Goal: Obtain resource: Obtain resource

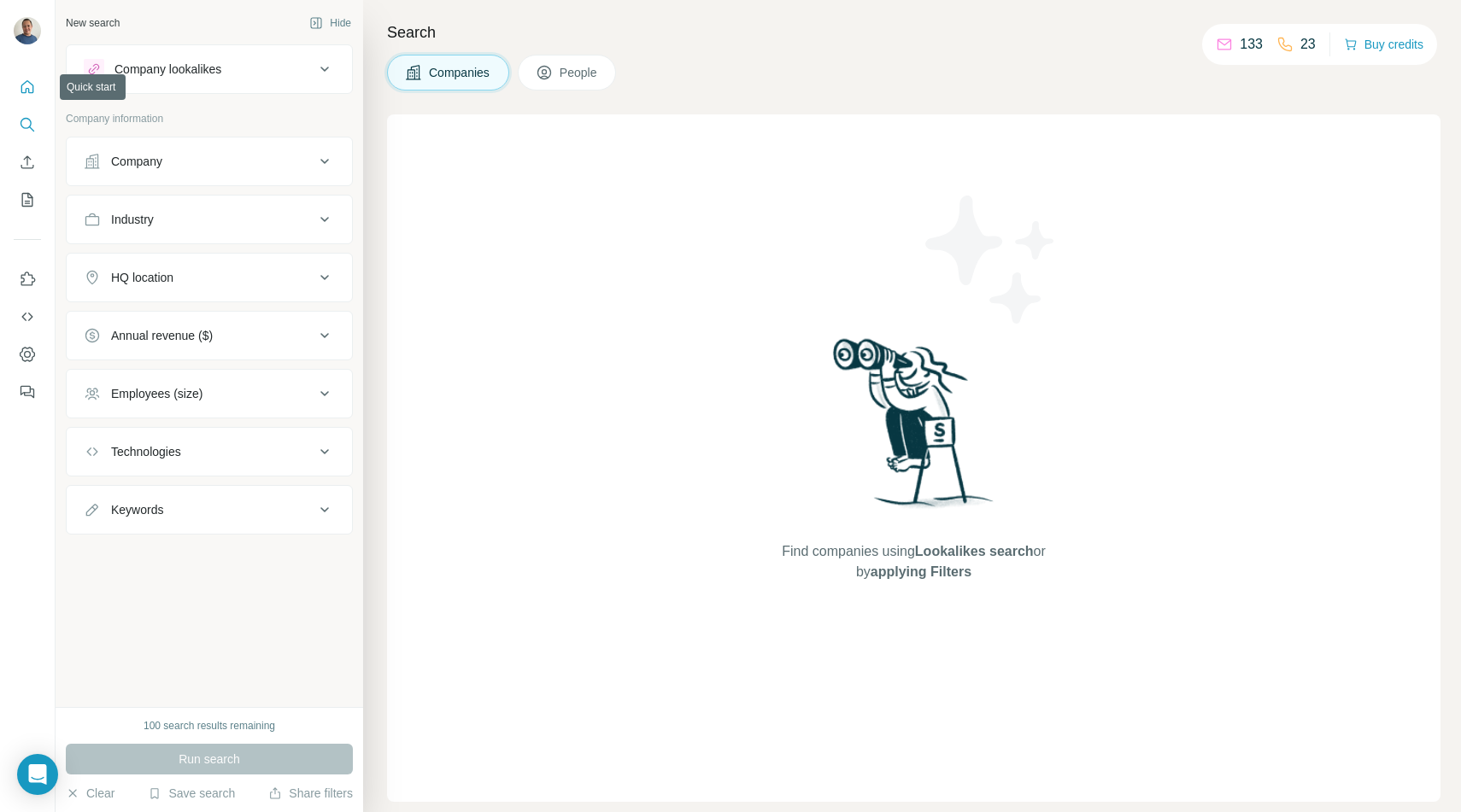
click at [27, 97] on button "Quick start" at bounding box center [28, 87] width 28 height 31
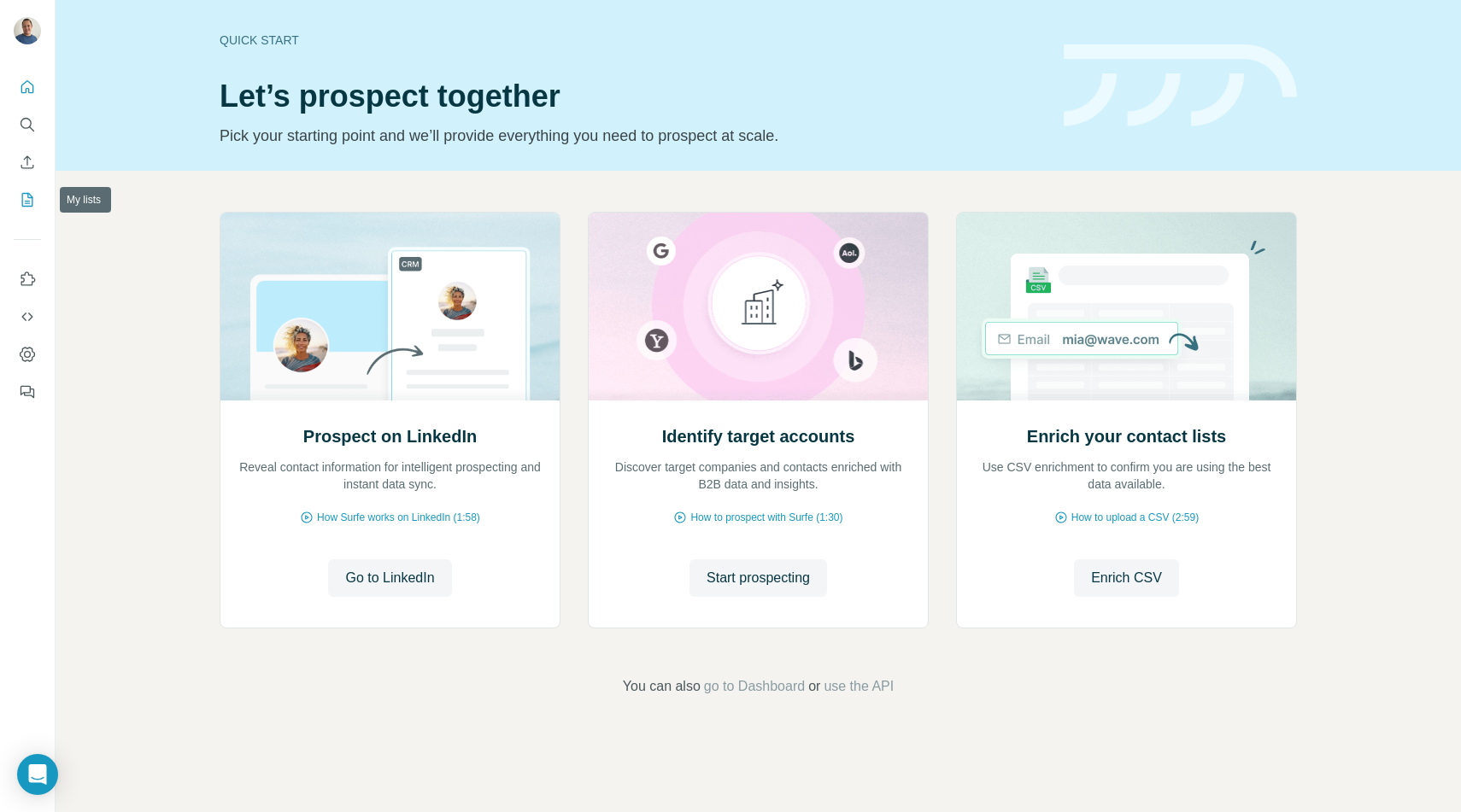
click at [25, 203] on icon "My lists" at bounding box center [29, 198] width 9 height 11
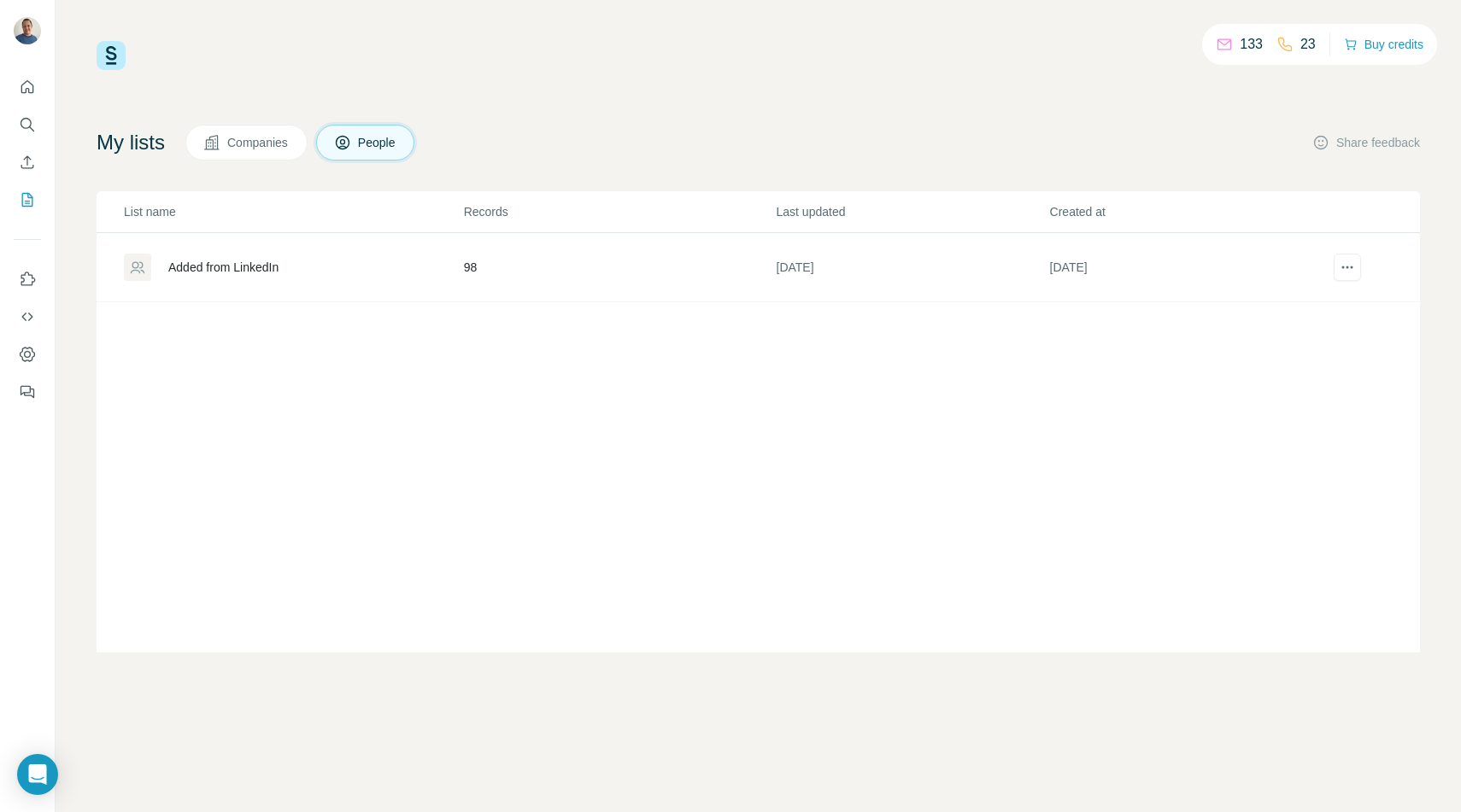
click at [32, 336] on nav at bounding box center [28, 335] width 28 height 143
click at [32, 363] on button "Dashboard" at bounding box center [28, 354] width 28 height 31
click at [31, 91] on icon "Quick start" at bounding box center [28, 87] width 17 height 17
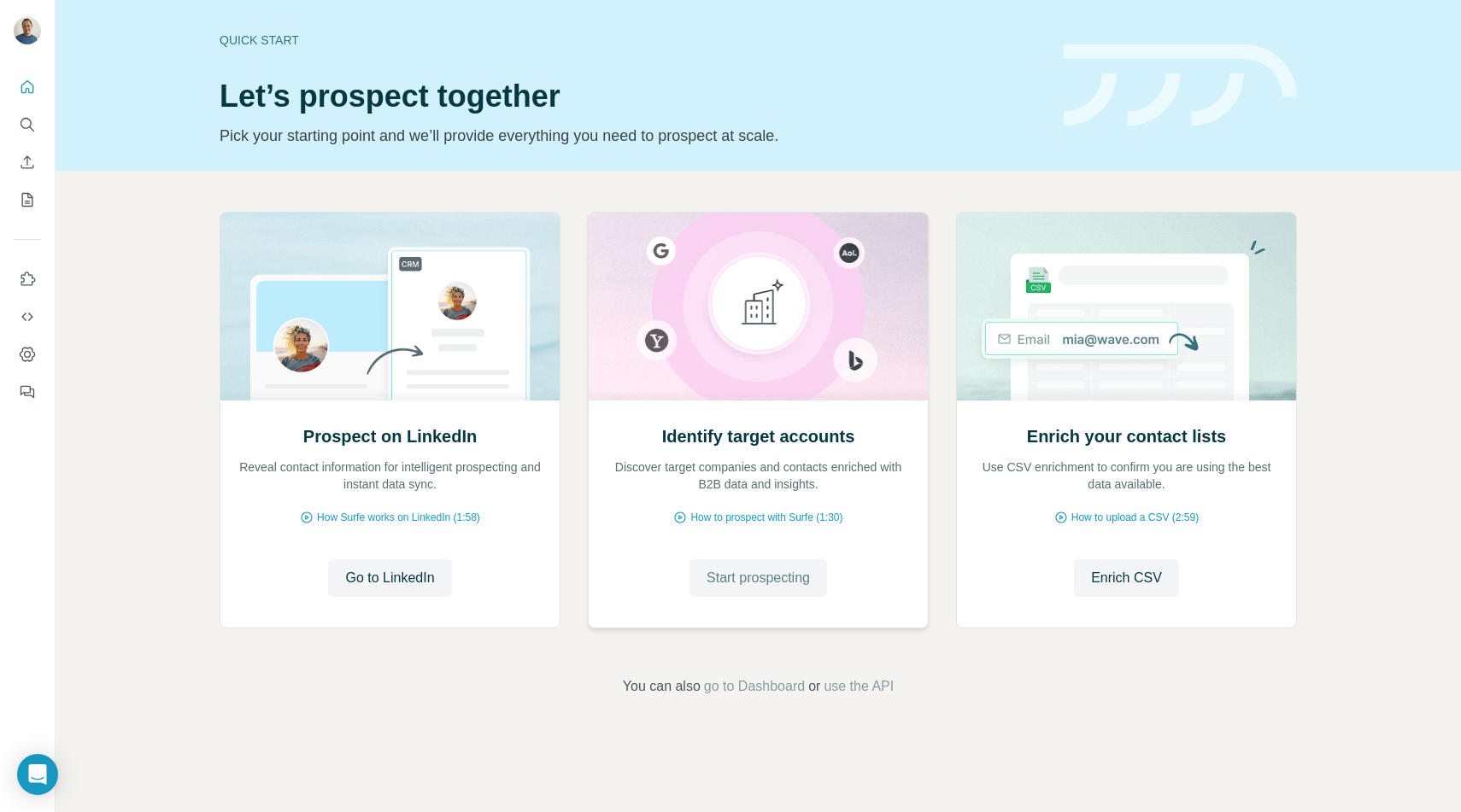
click at [768, 582] on span "Start prospecting" at bounding box center [758, 578] width 103 height 21
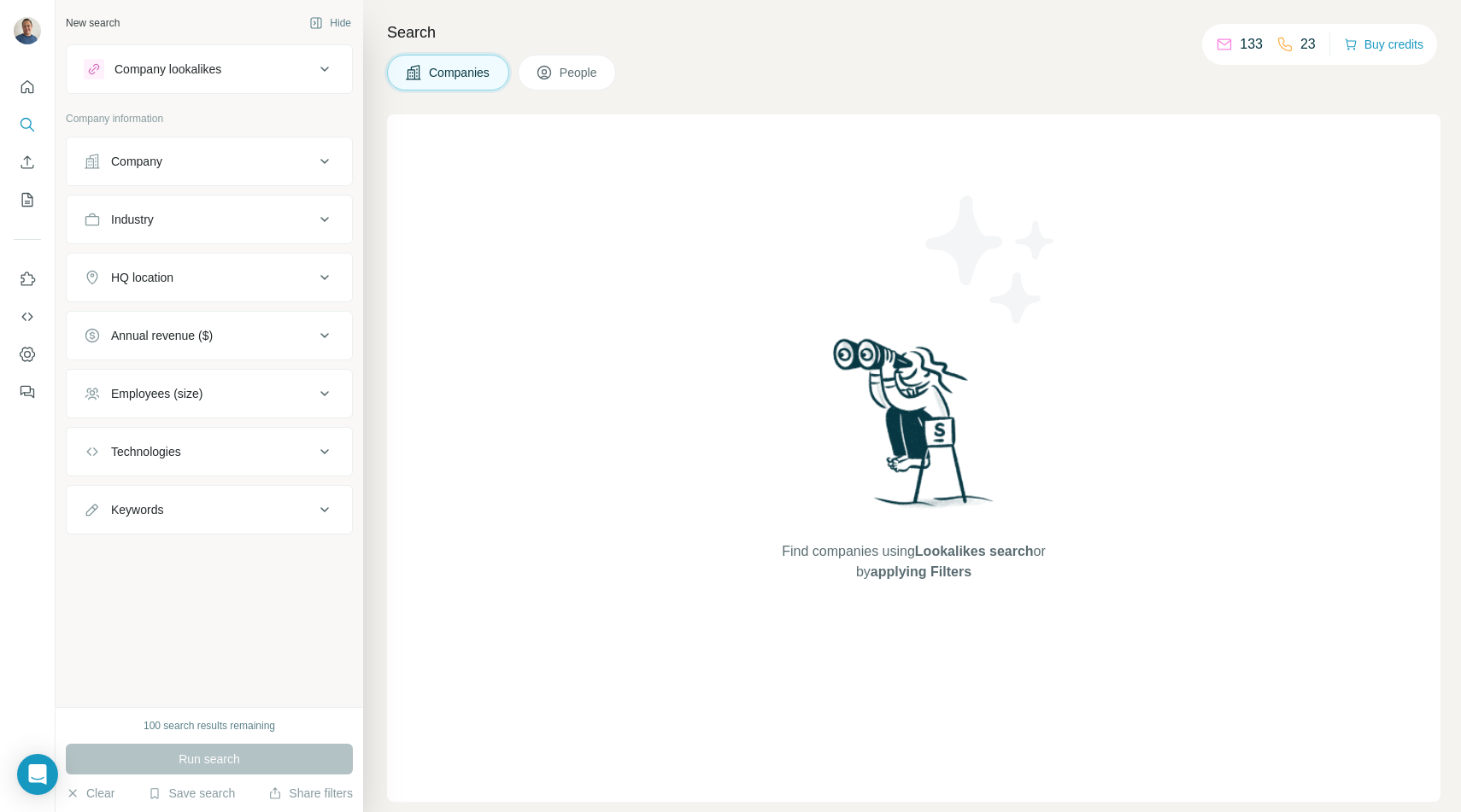
click at [203, 157] on div "Company" at bounding box center [199, 161] width 231 height 17
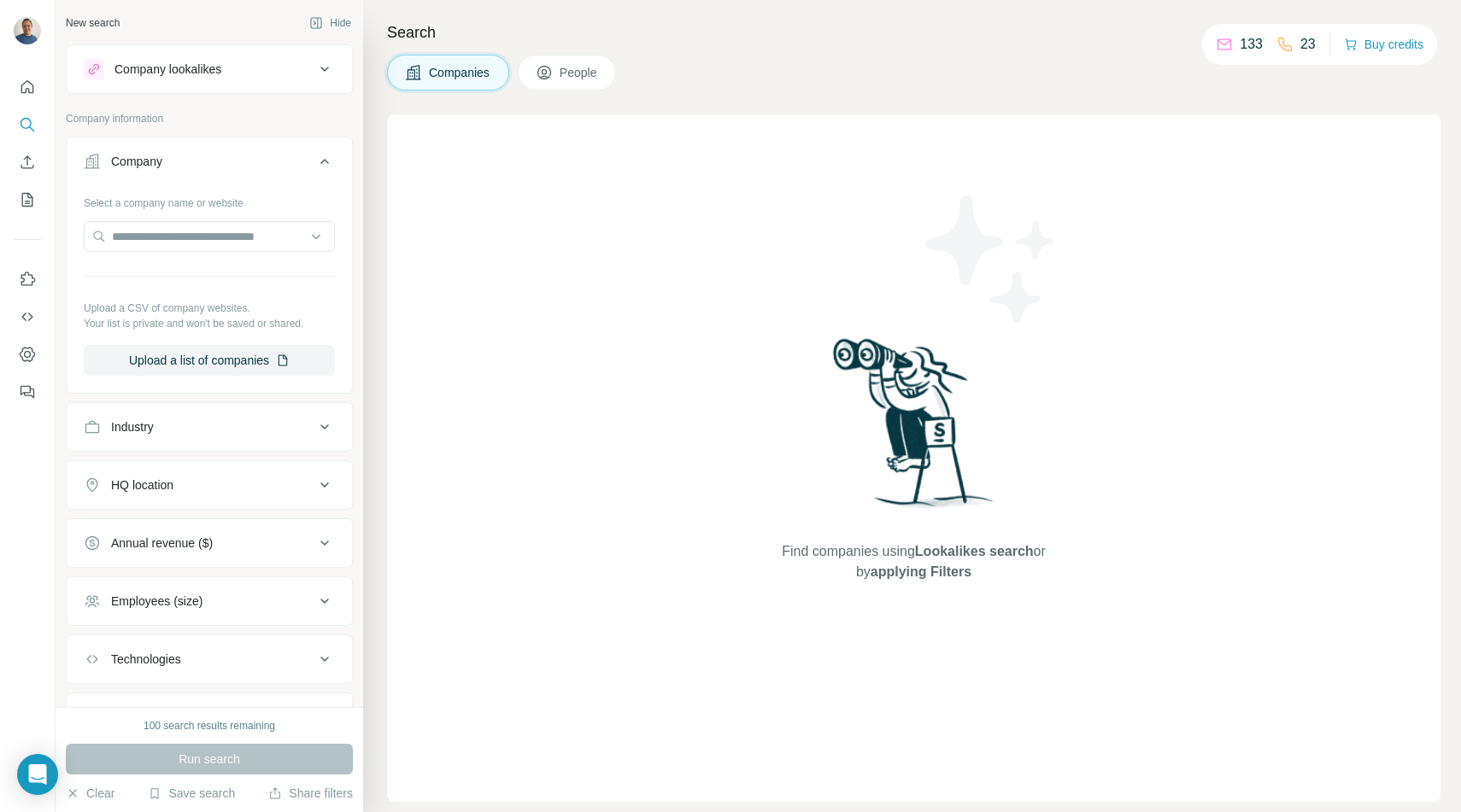
click at [246, 179] on button "Company" at bounding box center [209, 164] width 285 height 47
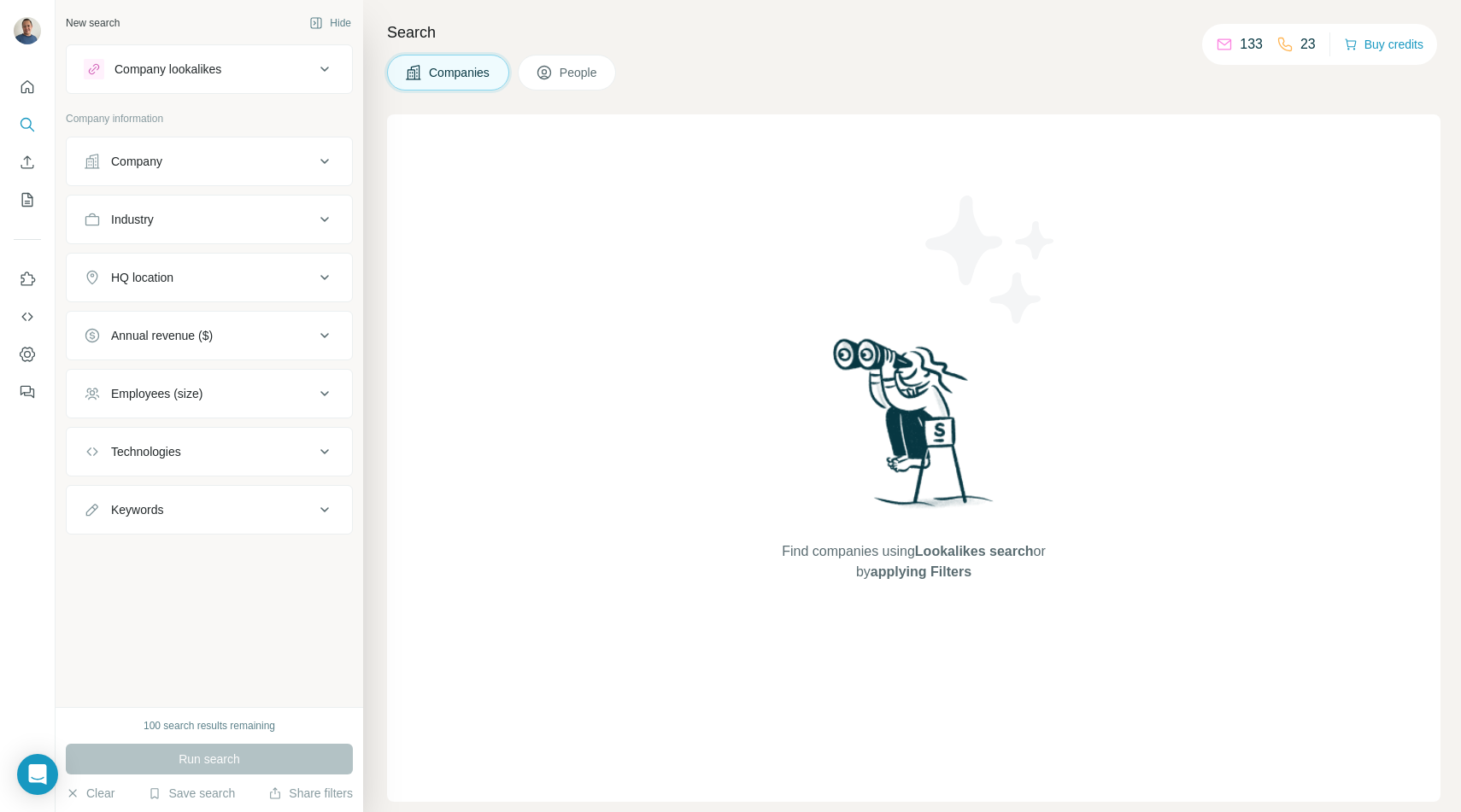
click at [253, 215] on div "Industry" at bounding box center [199, 220] width 231 height 17
click at [247, 285] on div "HQ location" at bounding box center [199, 278] width 231 height 17
click at [257, 328] on input "text" at bounding box center [209, 321] width 251 height 31
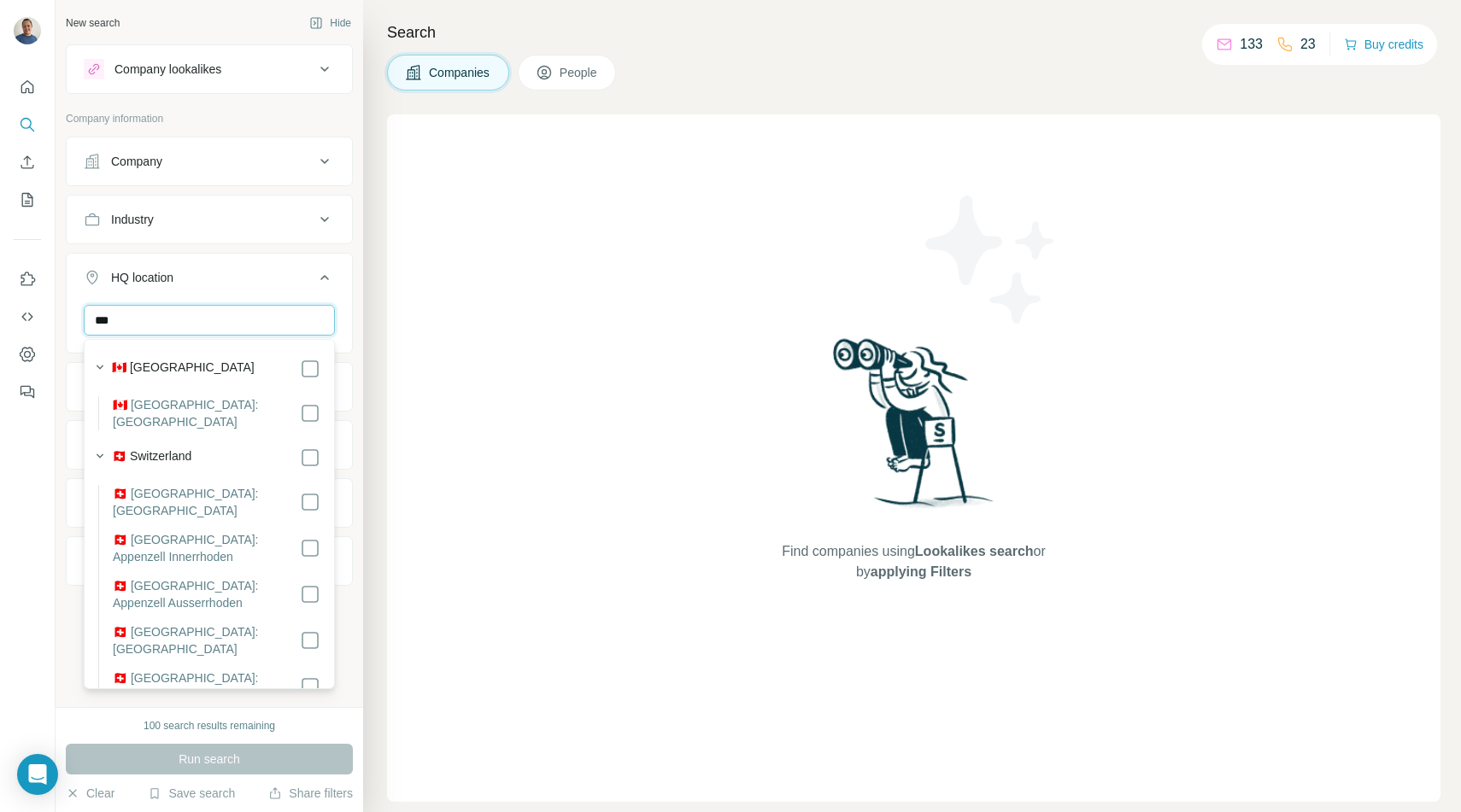
click at [197, 309] on input "***" at bounding box center [209, 321] width 251 height 31
type input "**********"
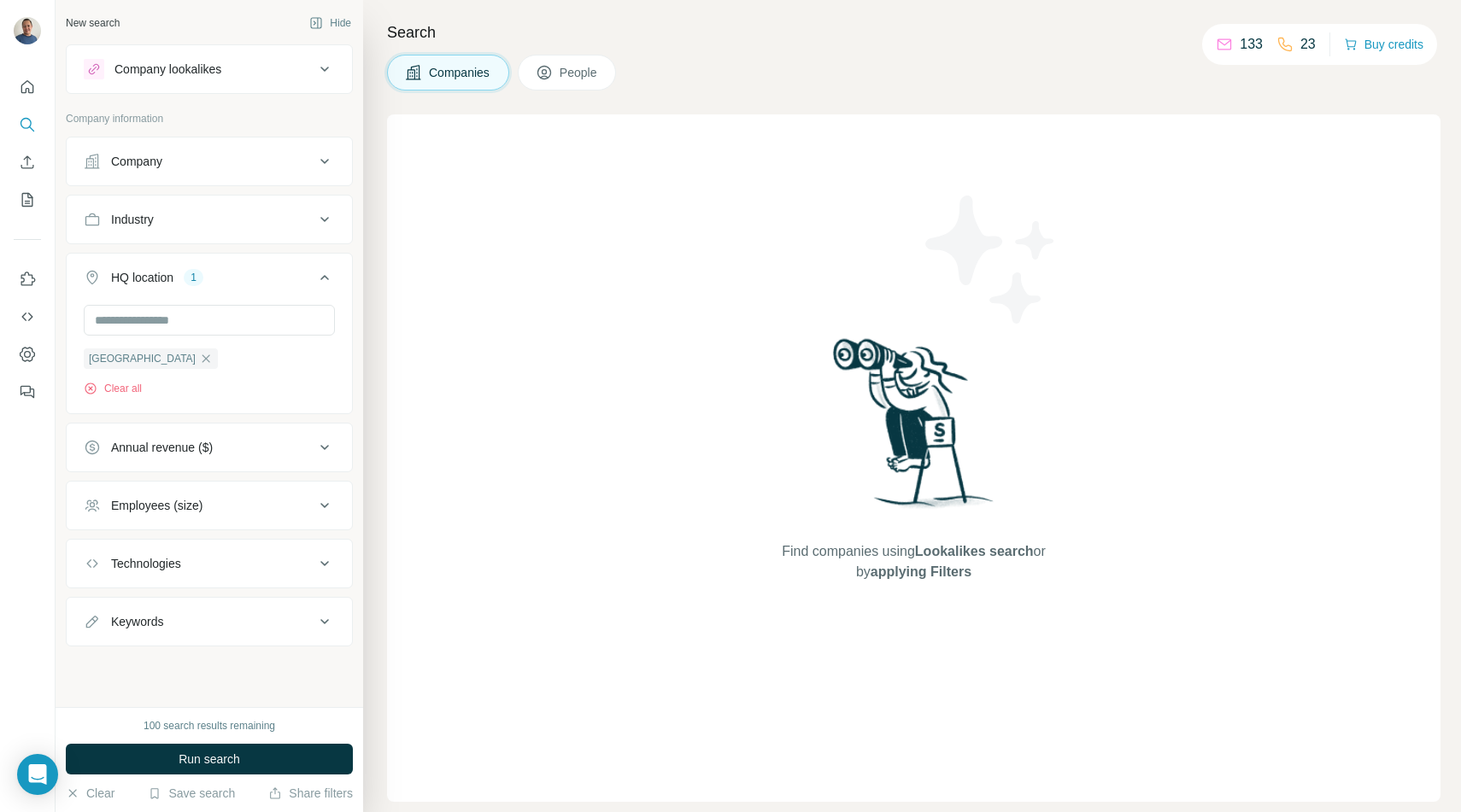
click at [310, 726] on div "100 search results remaining" at bounding box center [209, 726] width 287 height 16
click at [312, 510] on div "Employees (size)" at bounding box center [199, 506] width 231 height 17
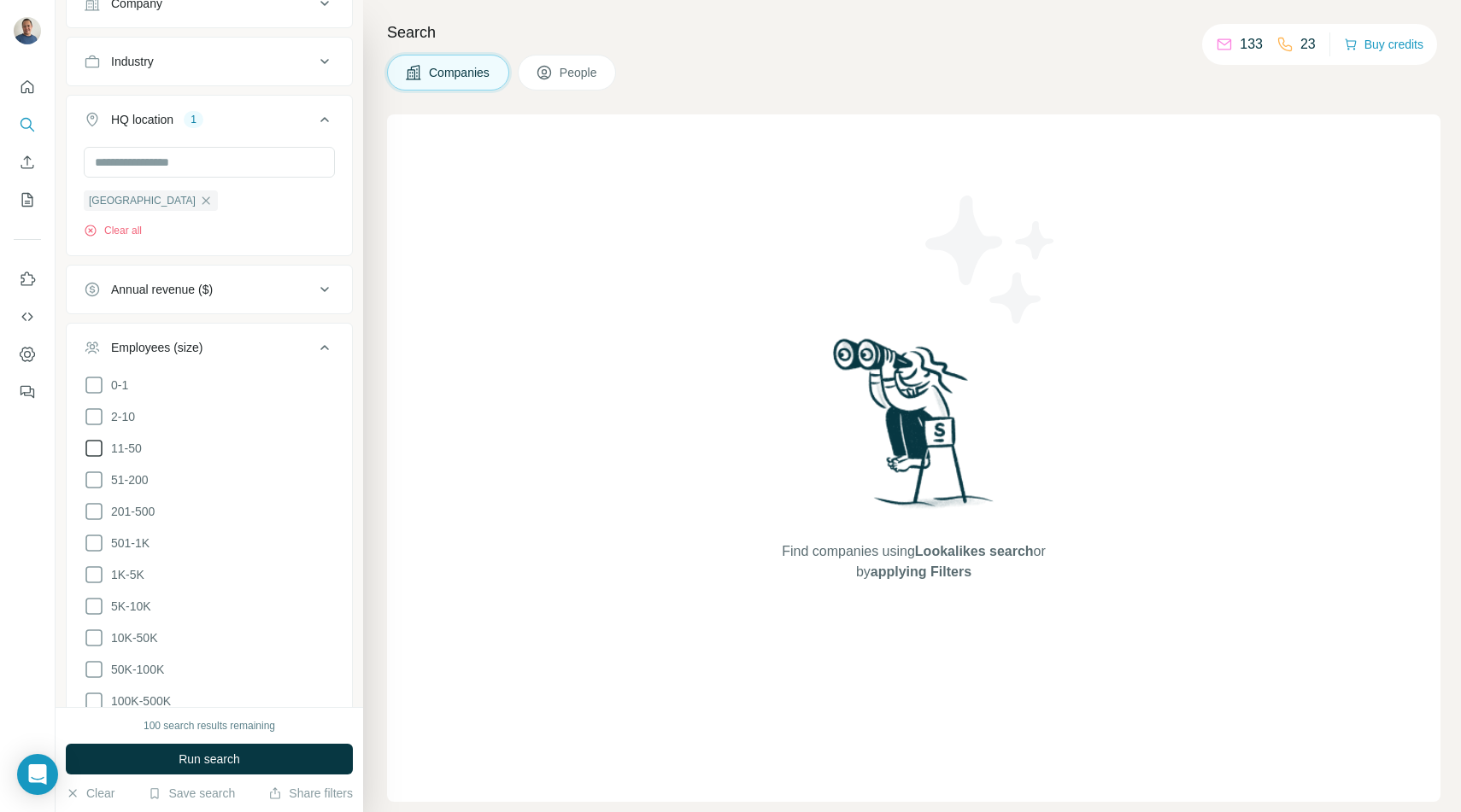
scroll to position [181, 0]
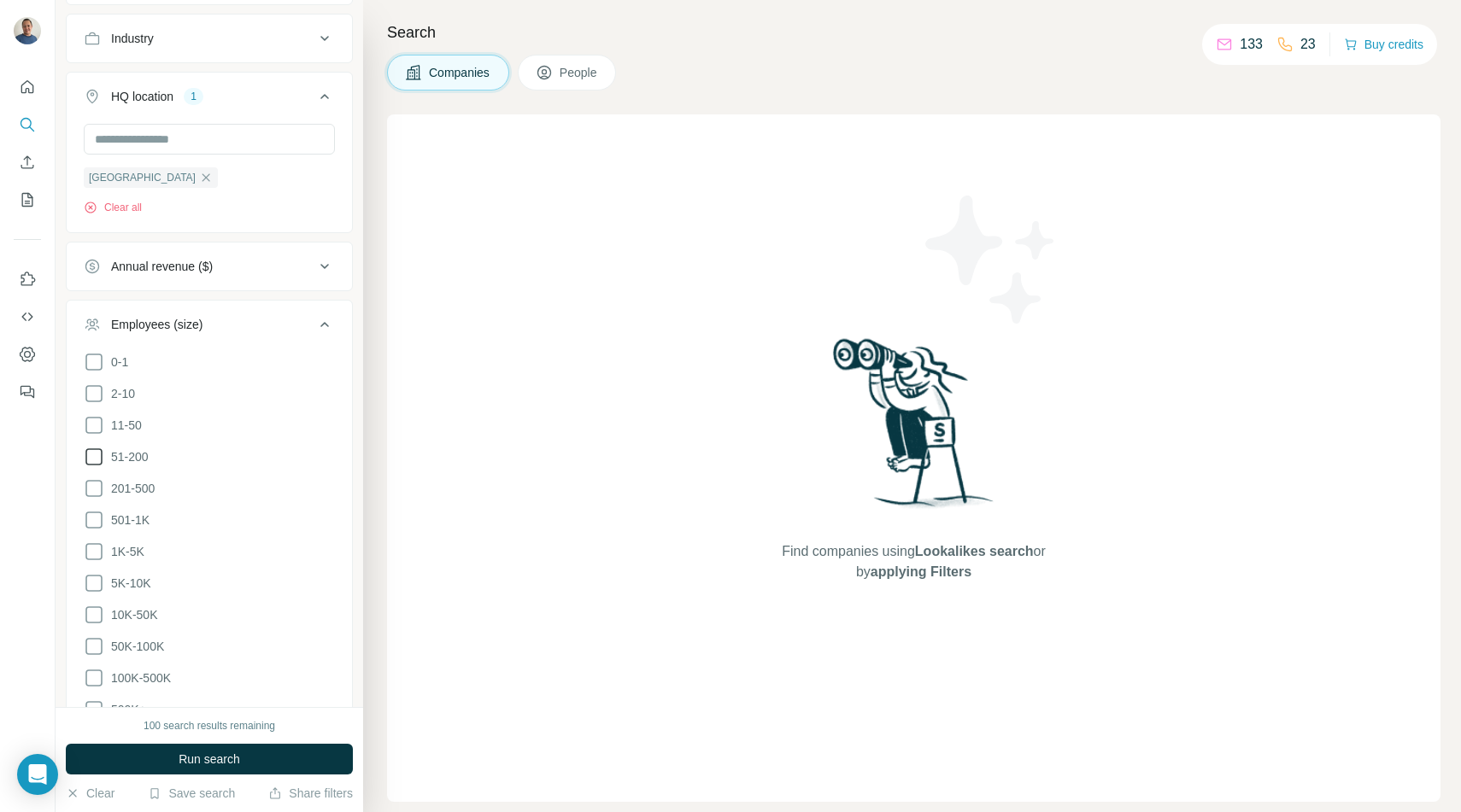
click at [91, 459] on icon at bounding box center [94, 457] width 21 height 21
click at [91, 488] on icon at bounding box center [94, 489] width 21 height 21
click at [92, 522] on icon at bounding box center [94, 521] width 21 height 21
click at [92, 549] on icon at bounding box center [94, 552] width 21 height 21
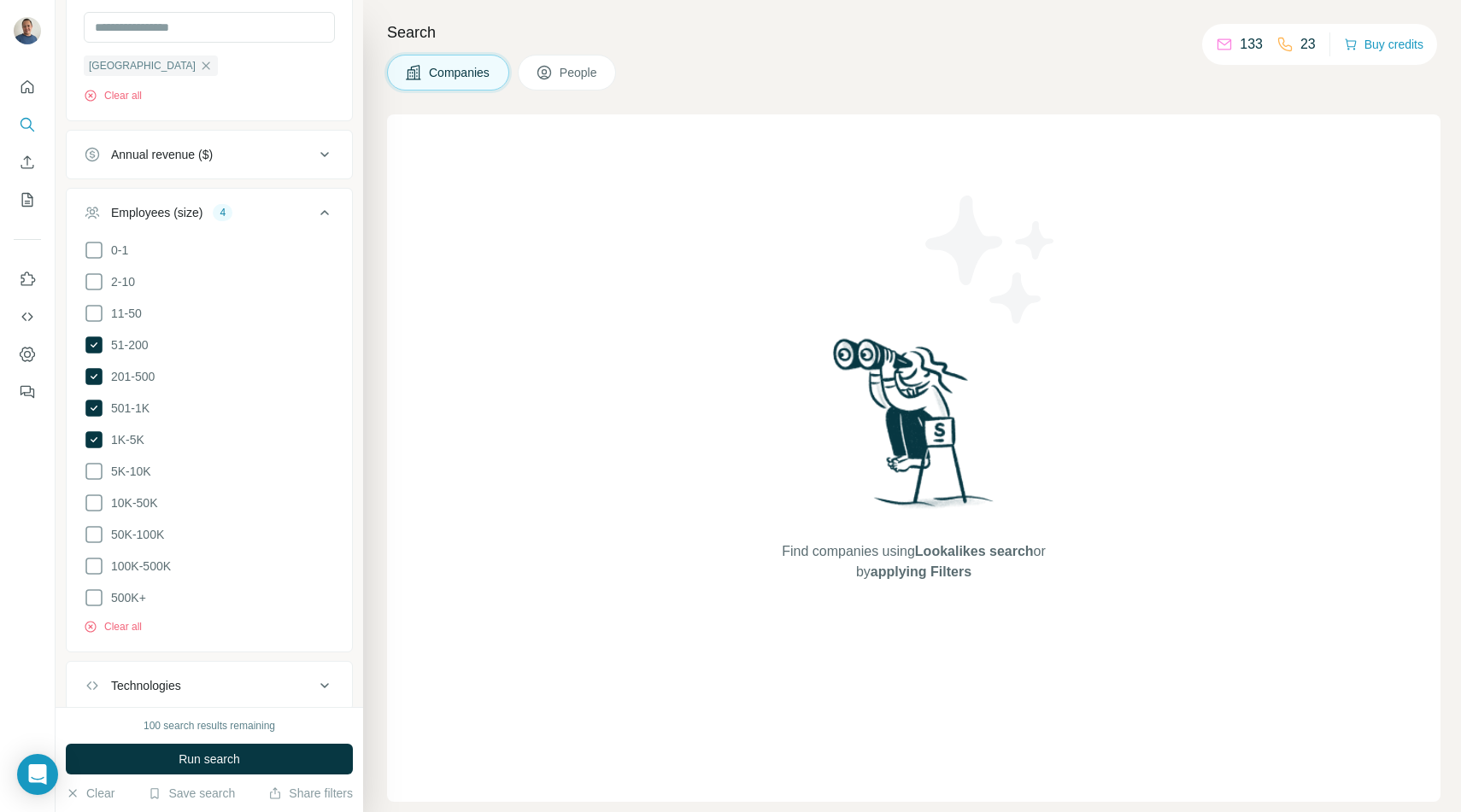
scroll to position [338, 0]
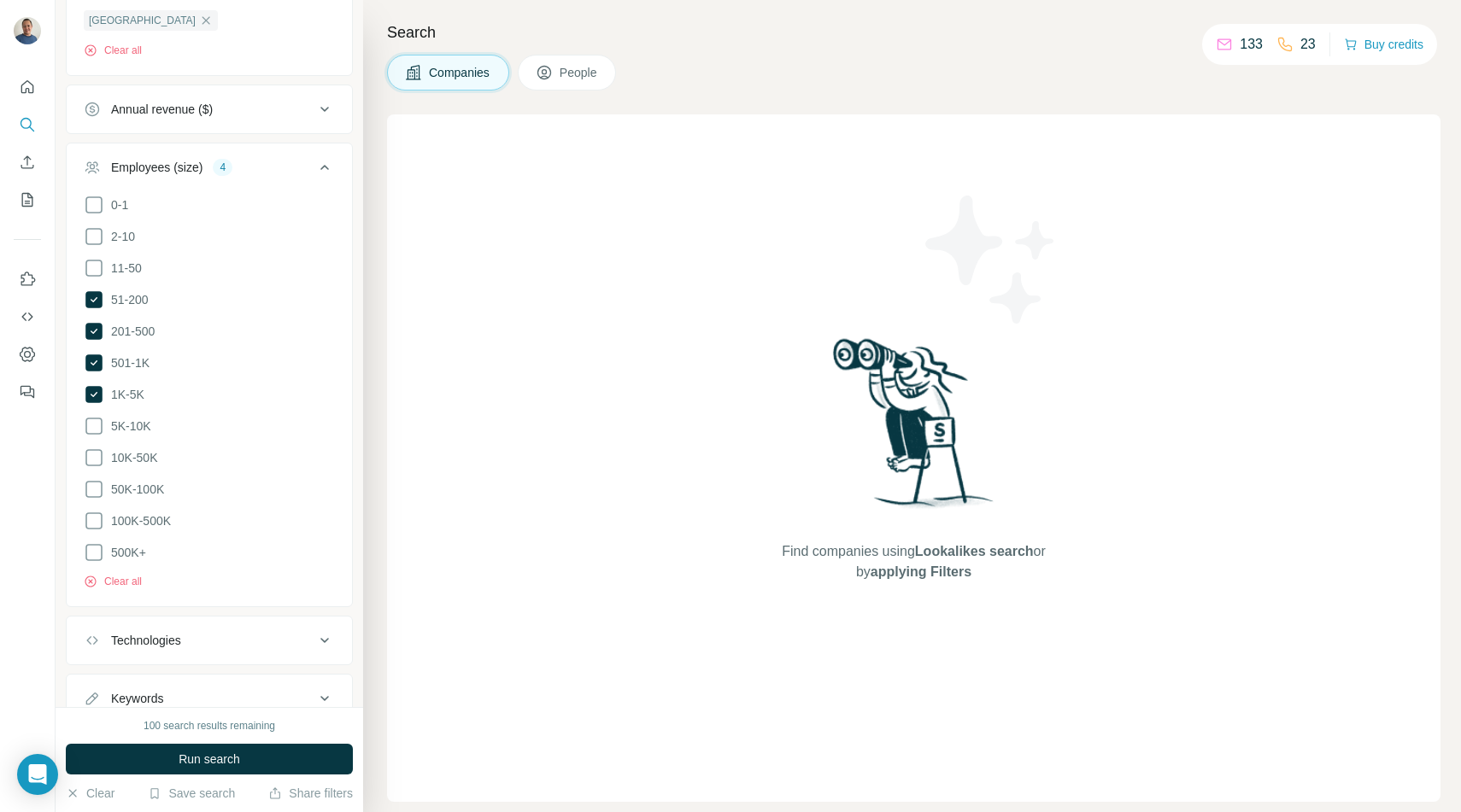
click at [92, 429] on icon at bounding box center [94, 427] width 21 height 21
click at [92, 453] on icon at bounding box center [94, 458] width 21 height 21
click at [92, 483] on icon at bounding box center [94, 490] width 21 height 21
click at [92, 514] on icon at bounding box center [94, 522] width 21 height 21
click at [92, 544] on icon at bounding box center [94, 553] width 21 height 21
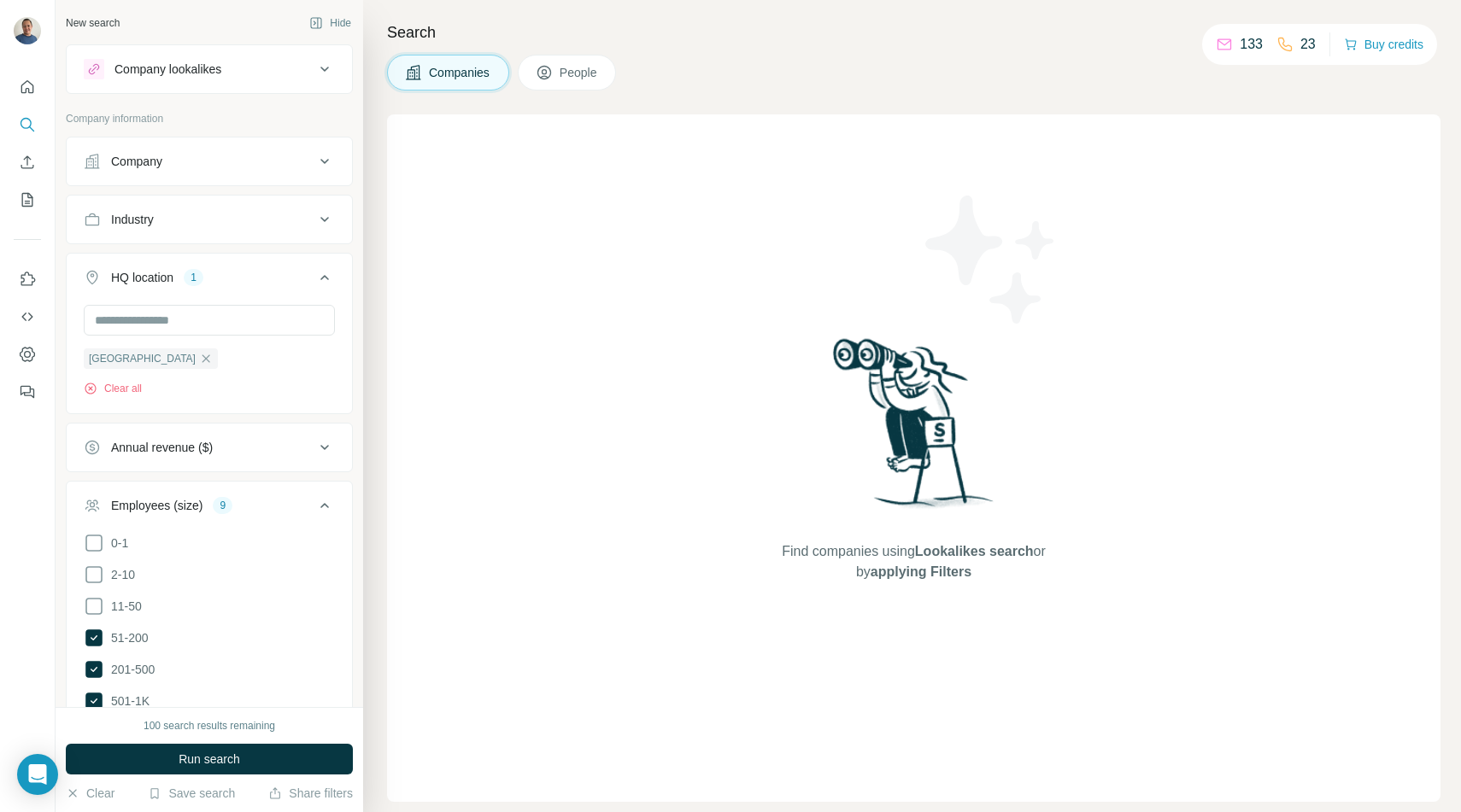
click at [328, 509] on icon at bounding box center [325, 506] width 21 height 21
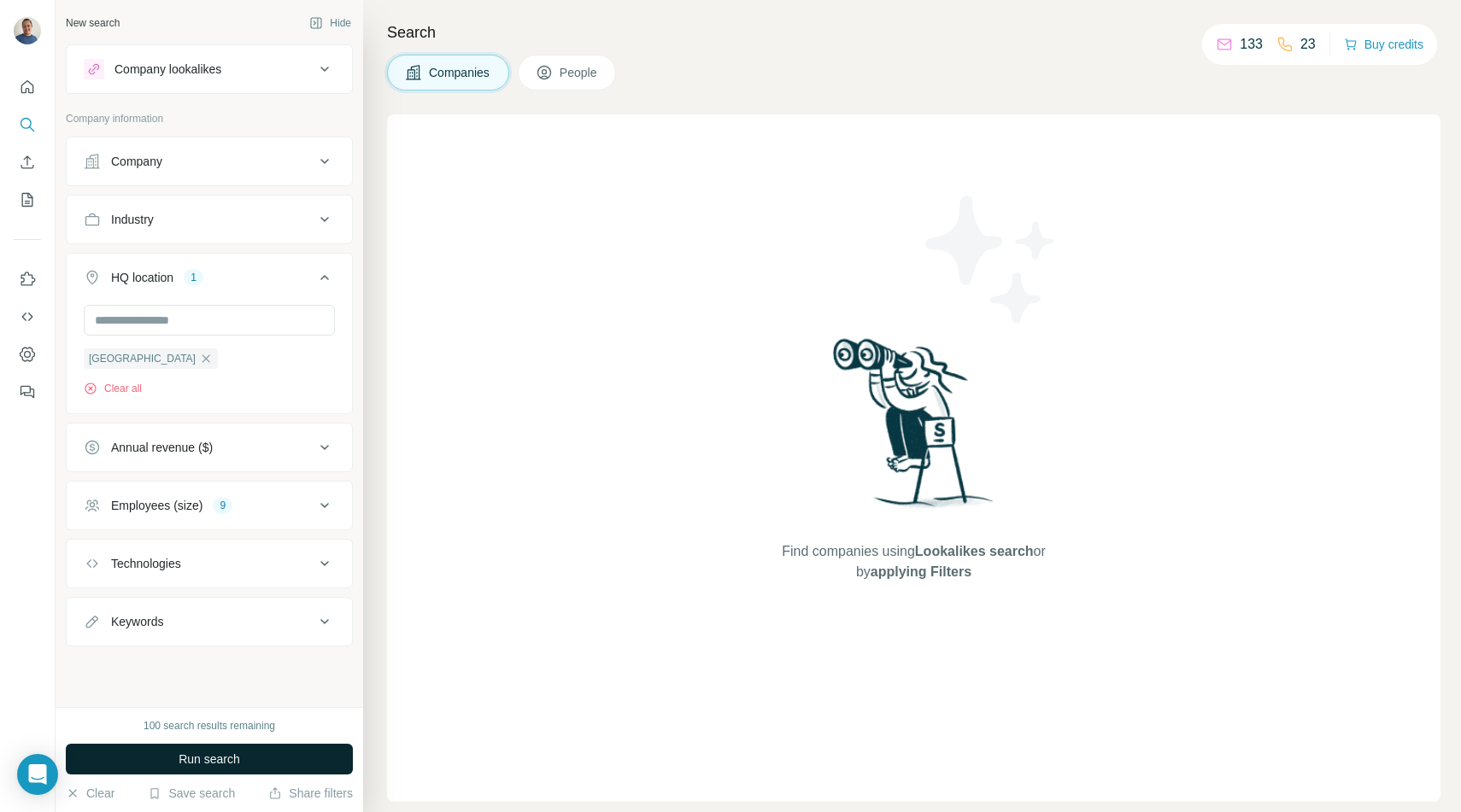
click at [293, 752] on button "Run search" at bounding box center [209, 759] width 287 height 31
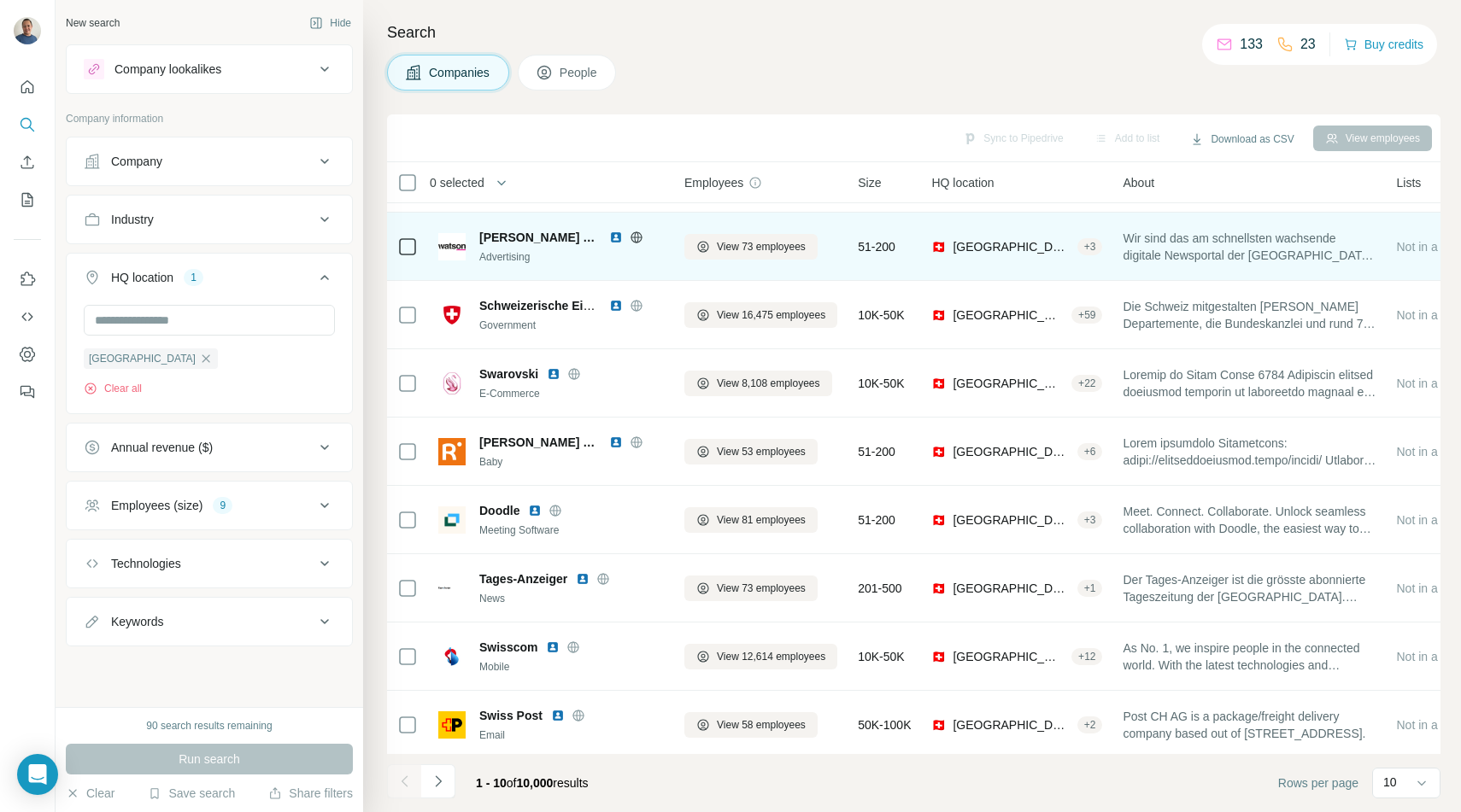
scroll to position [133, 0]
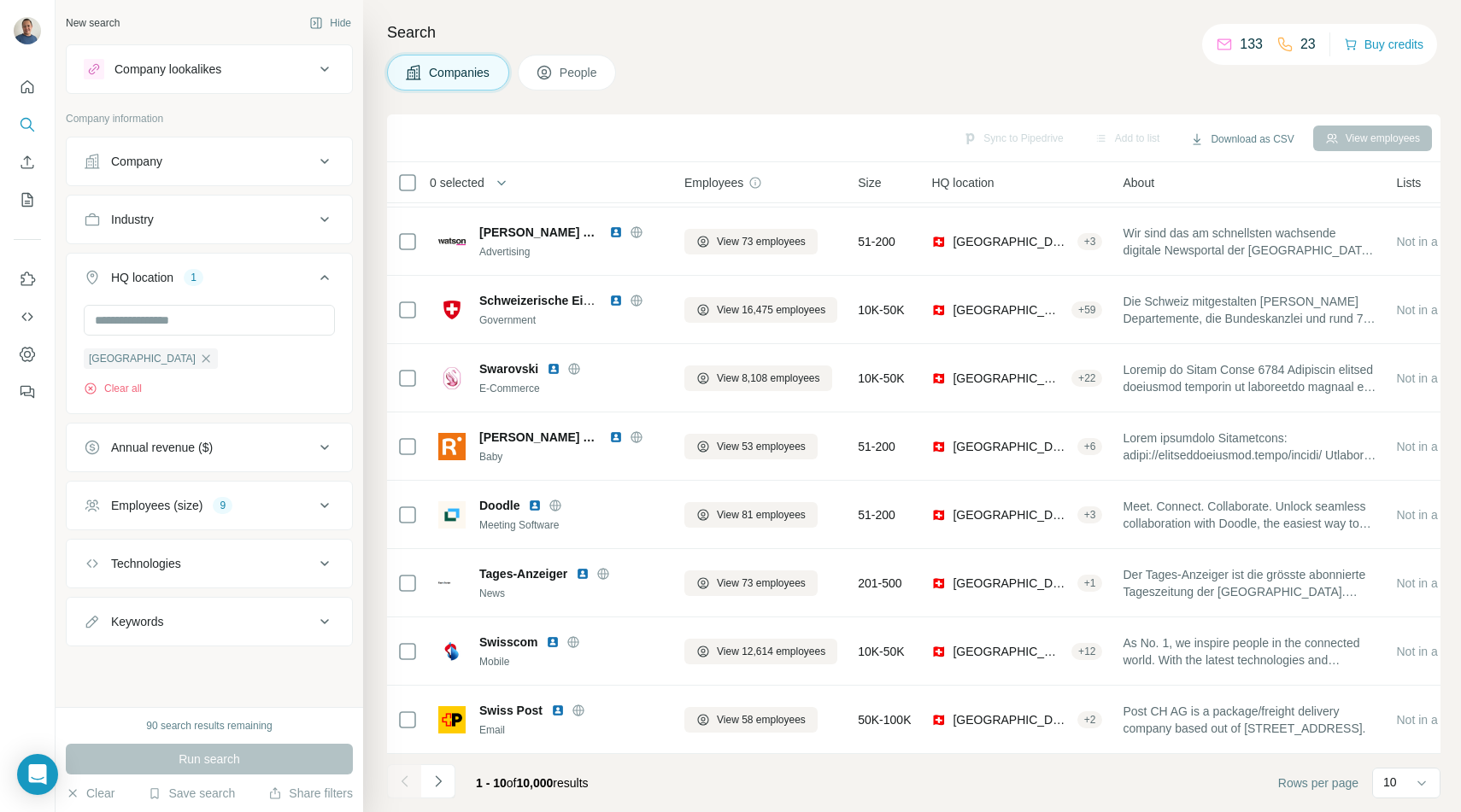
click at [718, 179] on span "Employees" at bounding box center [714, 183] width 59 height 17
click at [864, 183] on span "Size" at bounding box center [869, 183] width 23 height 17
click at [877, 183] on span "Size" at bounding box center [869, 183] width 23 height 17
click at [442, 785] on icon "Navigate to next page" at bounding box center [438, 782] width 17 height 17
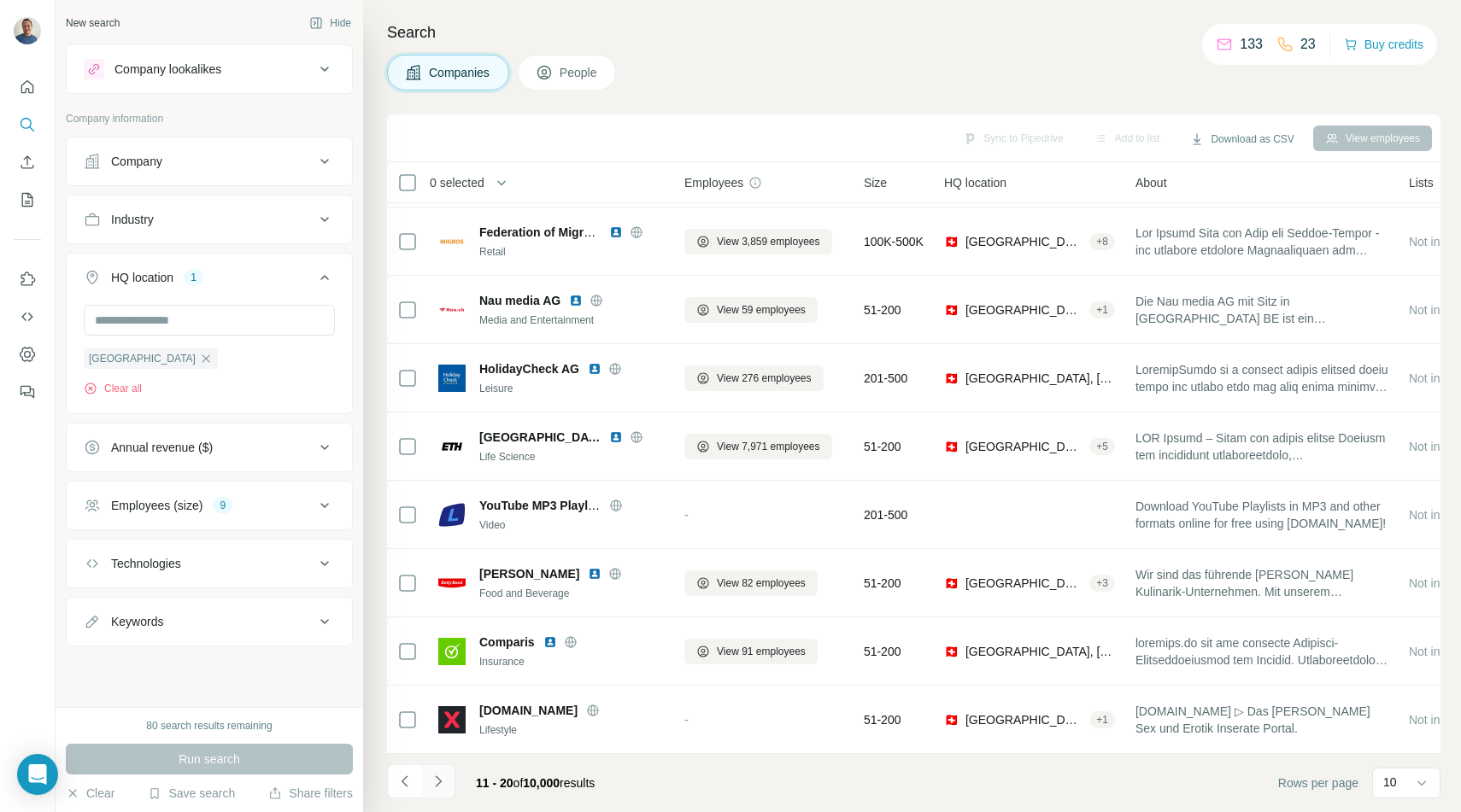
click at [442, 784] on icon "Navigate to next page" at bounding box center [438, 782] width 17 height 17
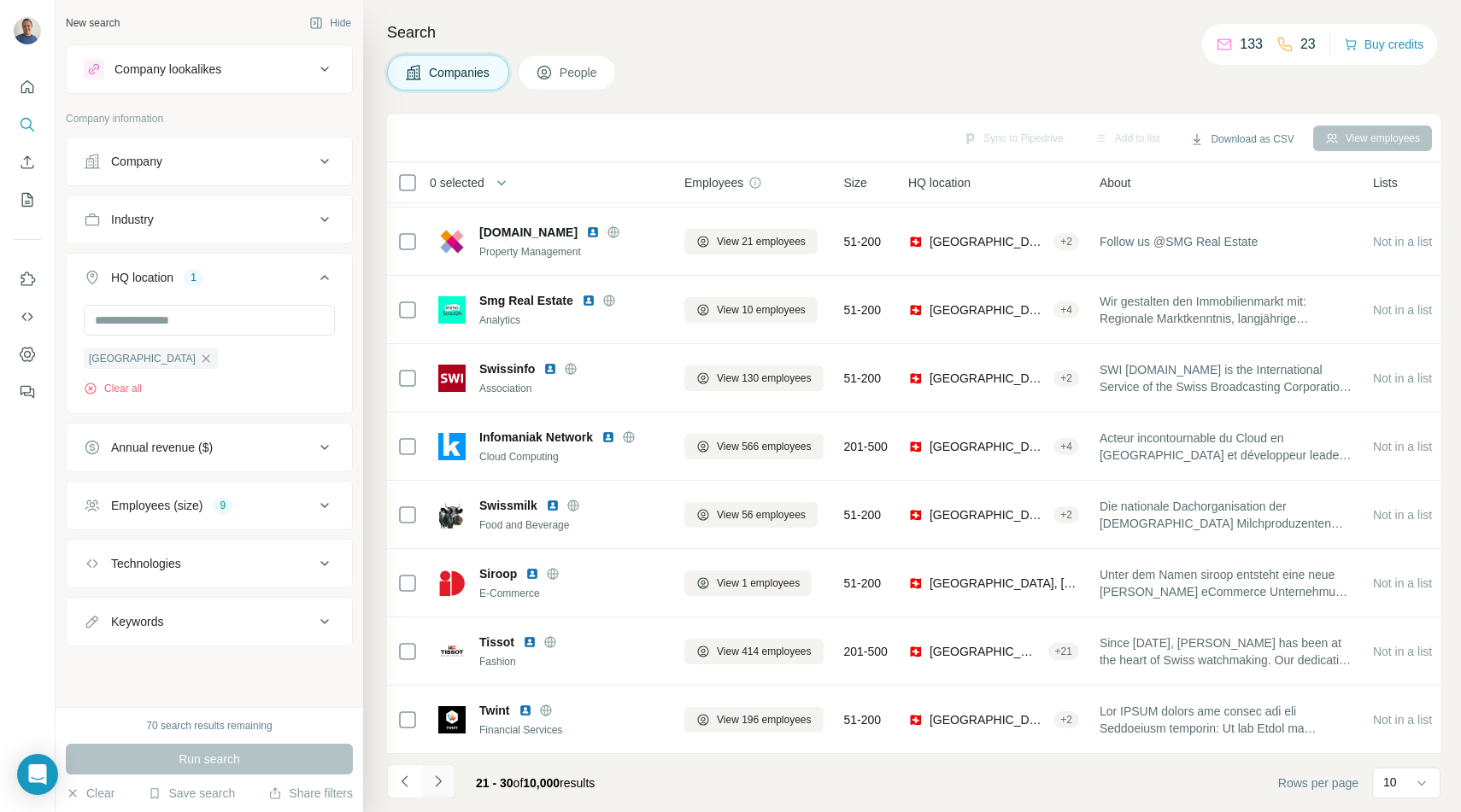
click at [442, 784] on icon "Navigate to next page" at bounding box center [438, 782] width 17 height 17
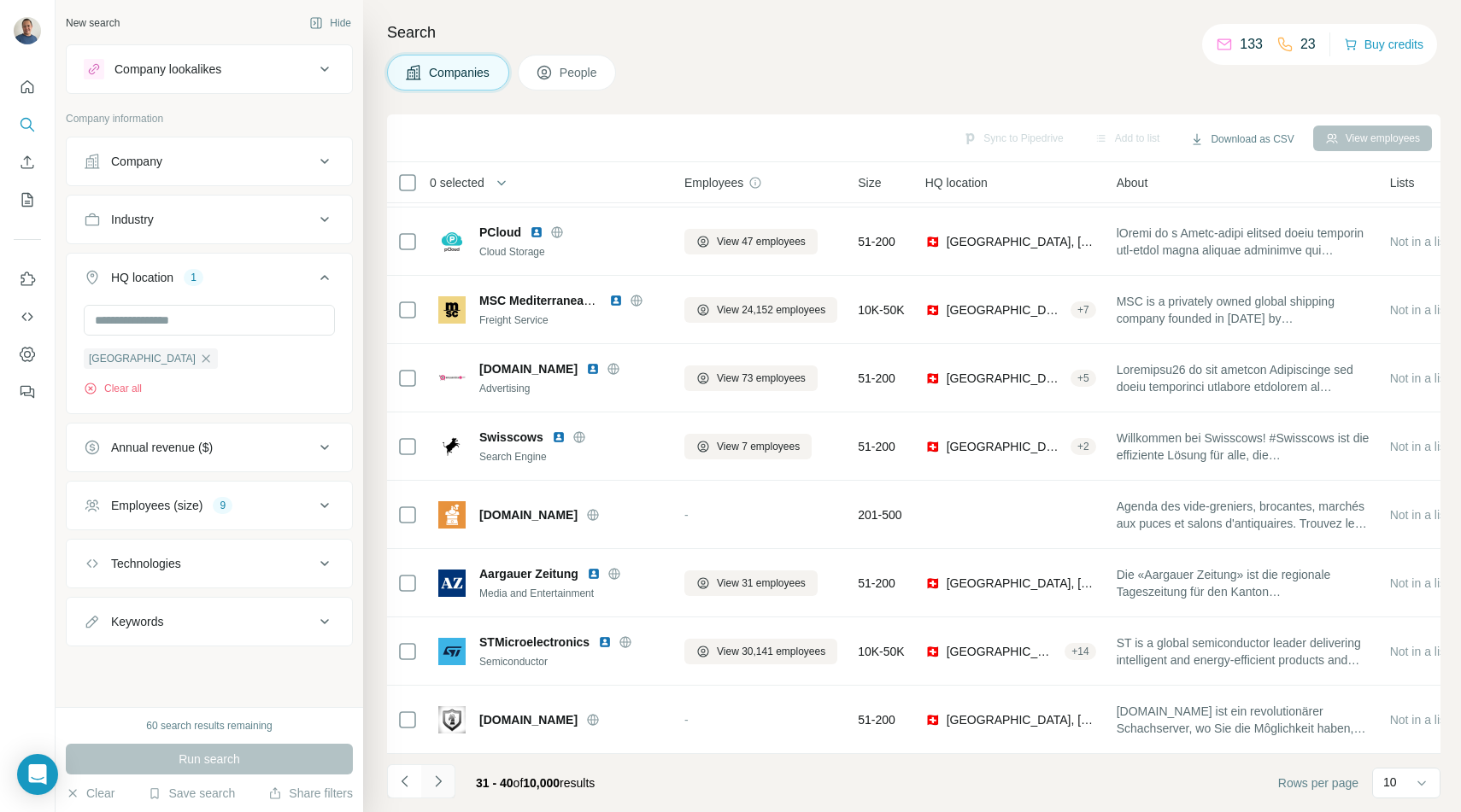
click at [442, 784] on icon "Navigate to next page" at bounding box center [438, 782] width 17 height 17
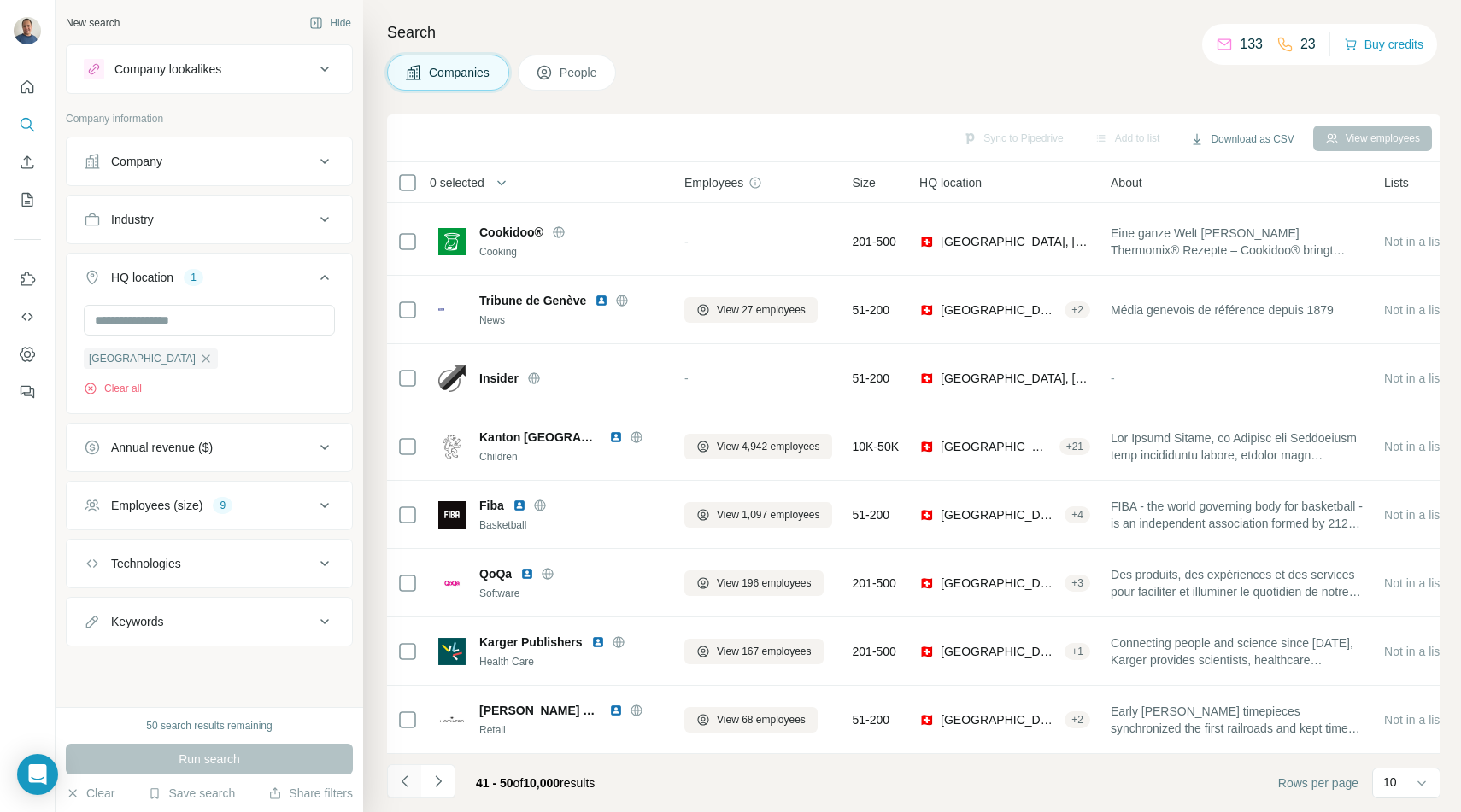
click at [417, 785] on button "Navigate to previous page" at bounding box center [404, 782] width 34 height 34
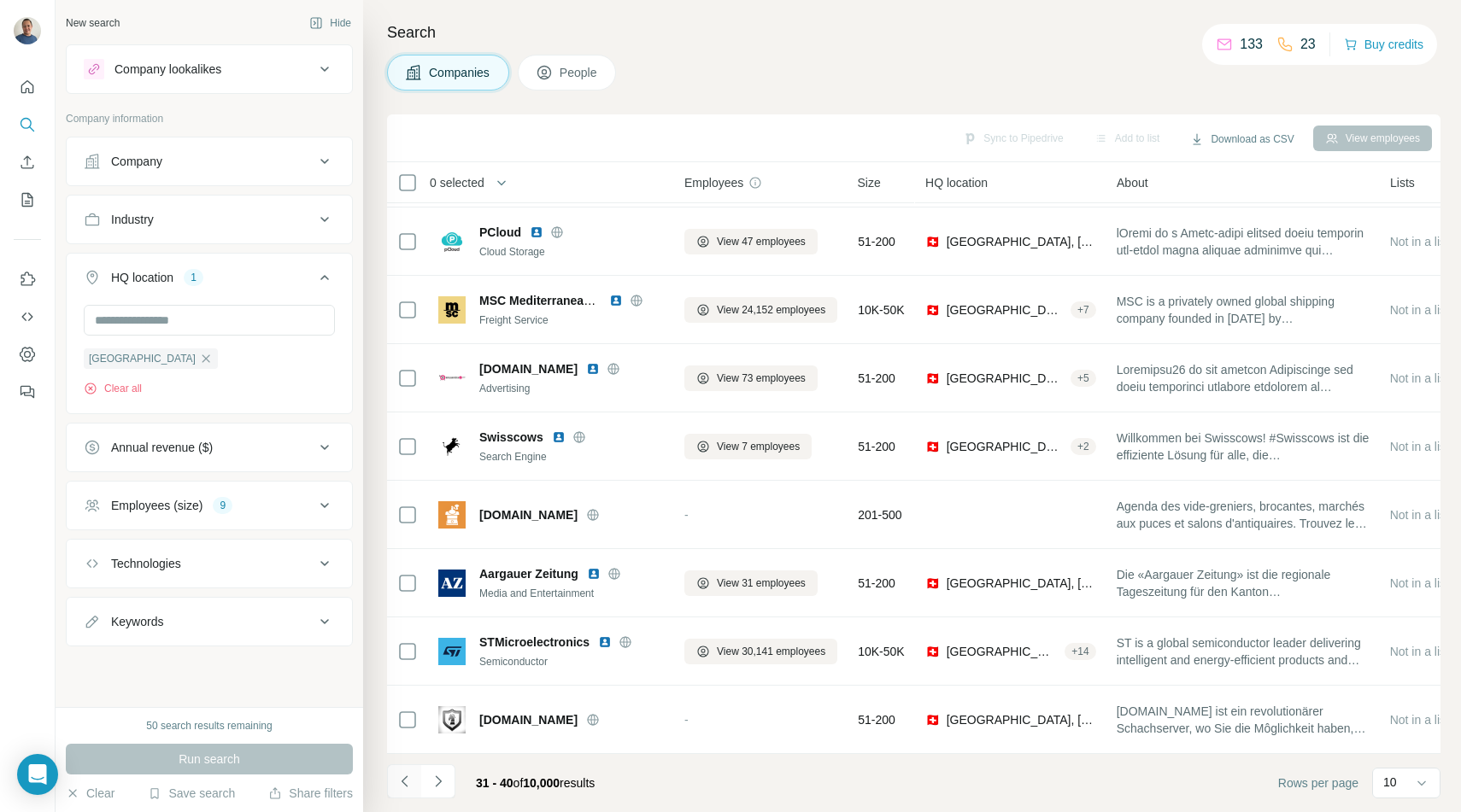
click at [417, 785] on button "Navigate to previous page" at bounding box center [404, 782] width 34 height 34
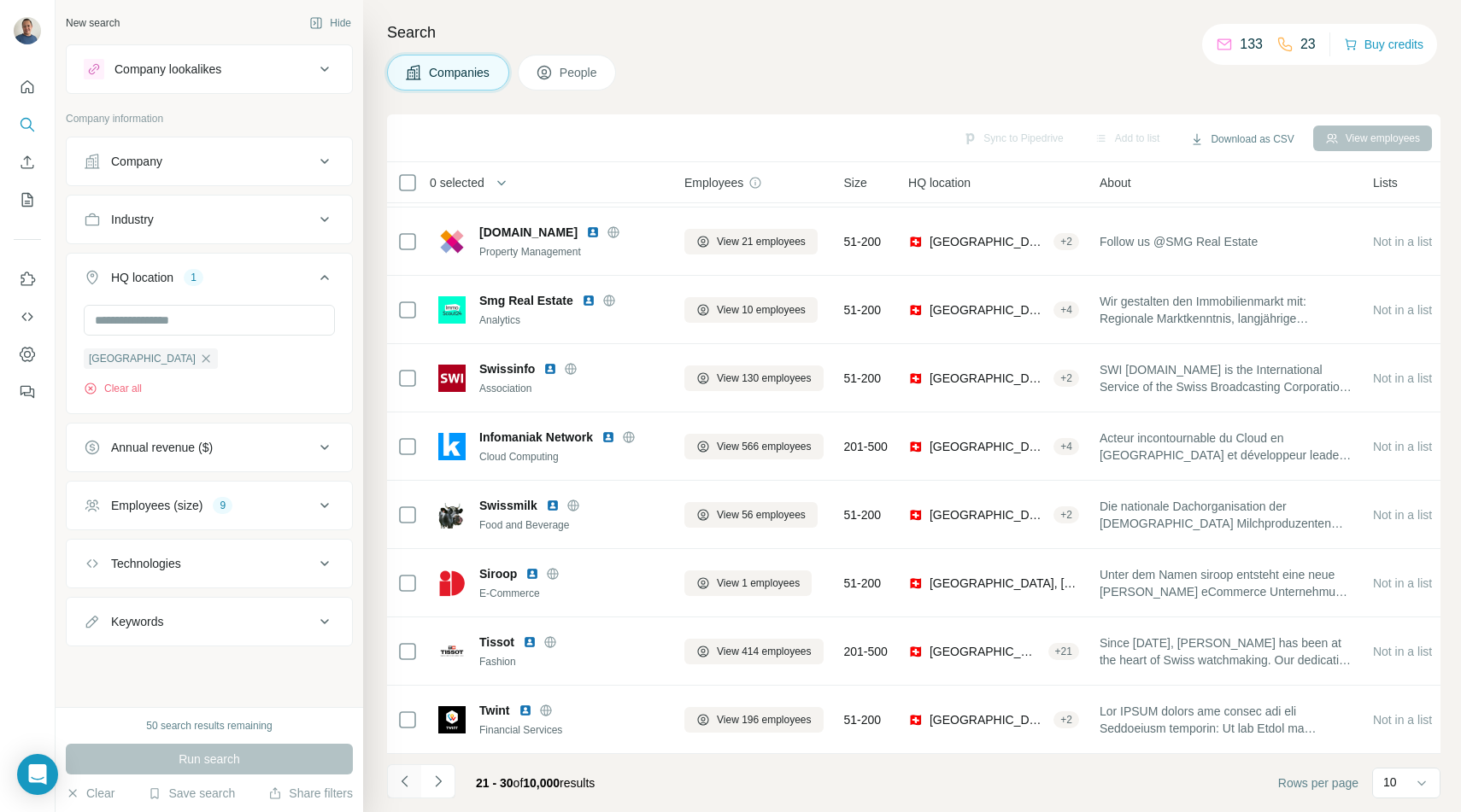
click at [417, 785] on button "Navigate to previous page" at bounding box center [404, 782] width 34 height 34
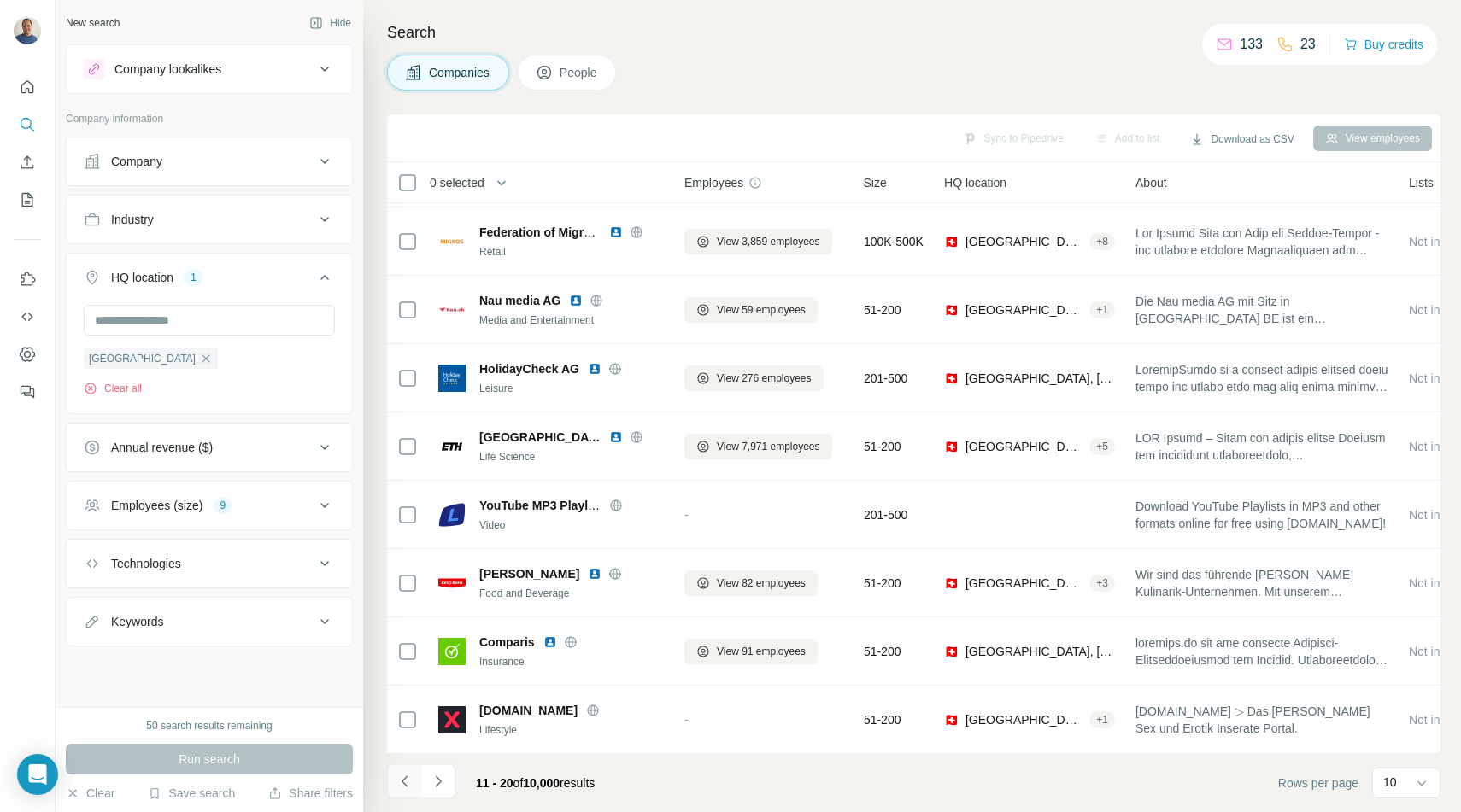
click at [417, 785] on button "Navigate to previous page" at bounding box center [404, 782] width 34 height 34
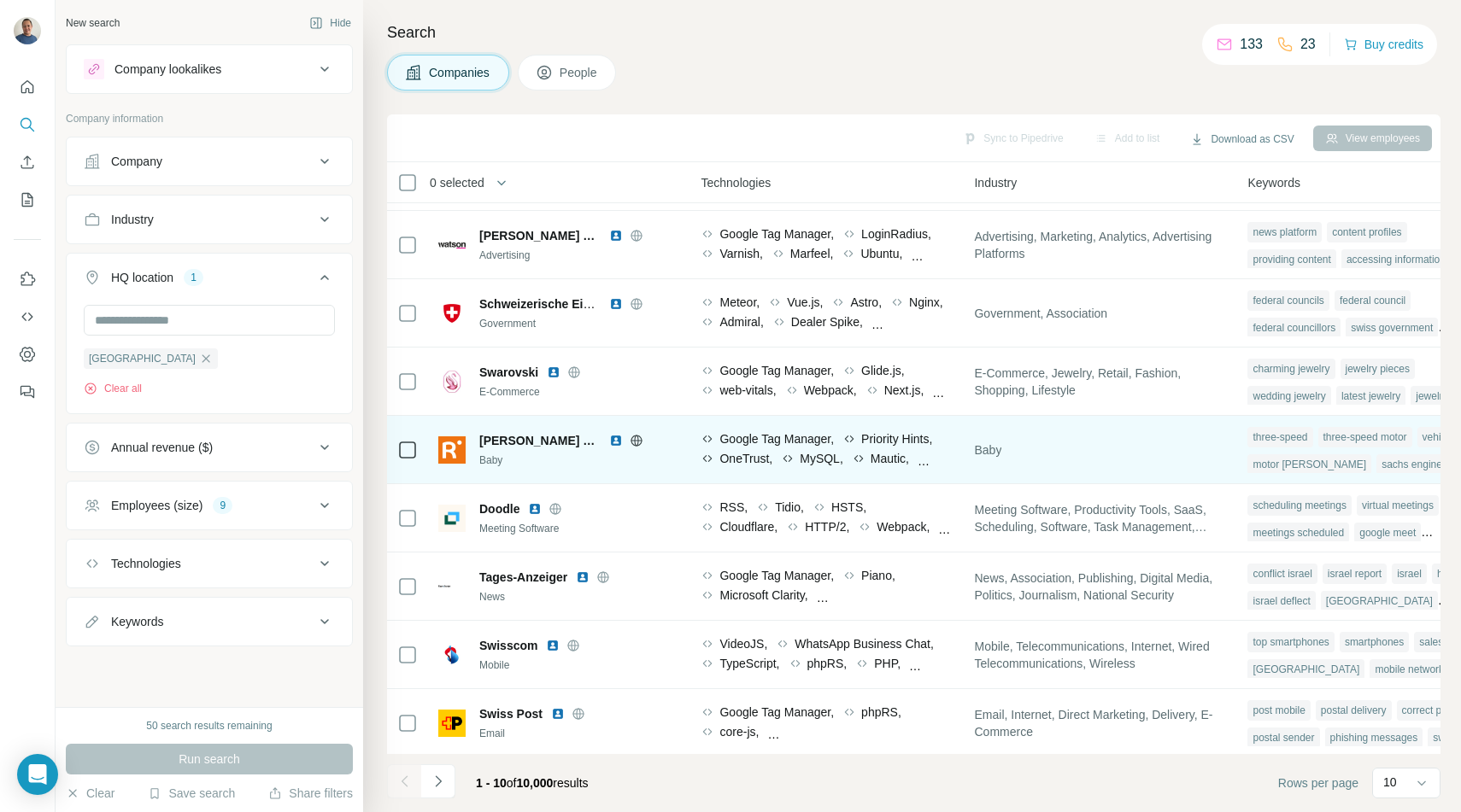
scroll to position [129, 1040]
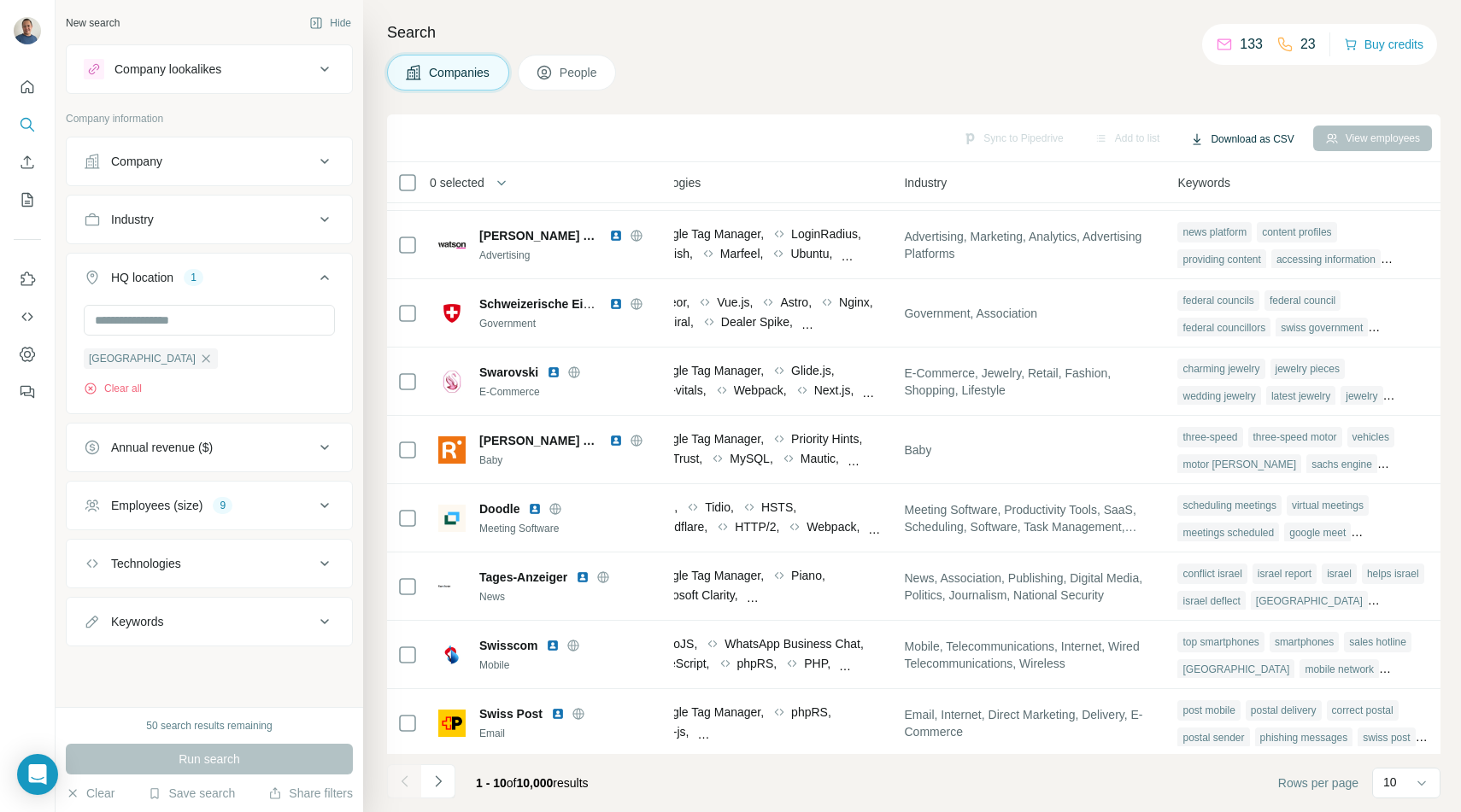
click at [1239, 130] on button "Download as CSV" at bounding box center [1242, 140] width 128 height 26
click at [1233, 211] on div "All viewed companies (50)" at bounding box center [1252, 206] width 160 height 31
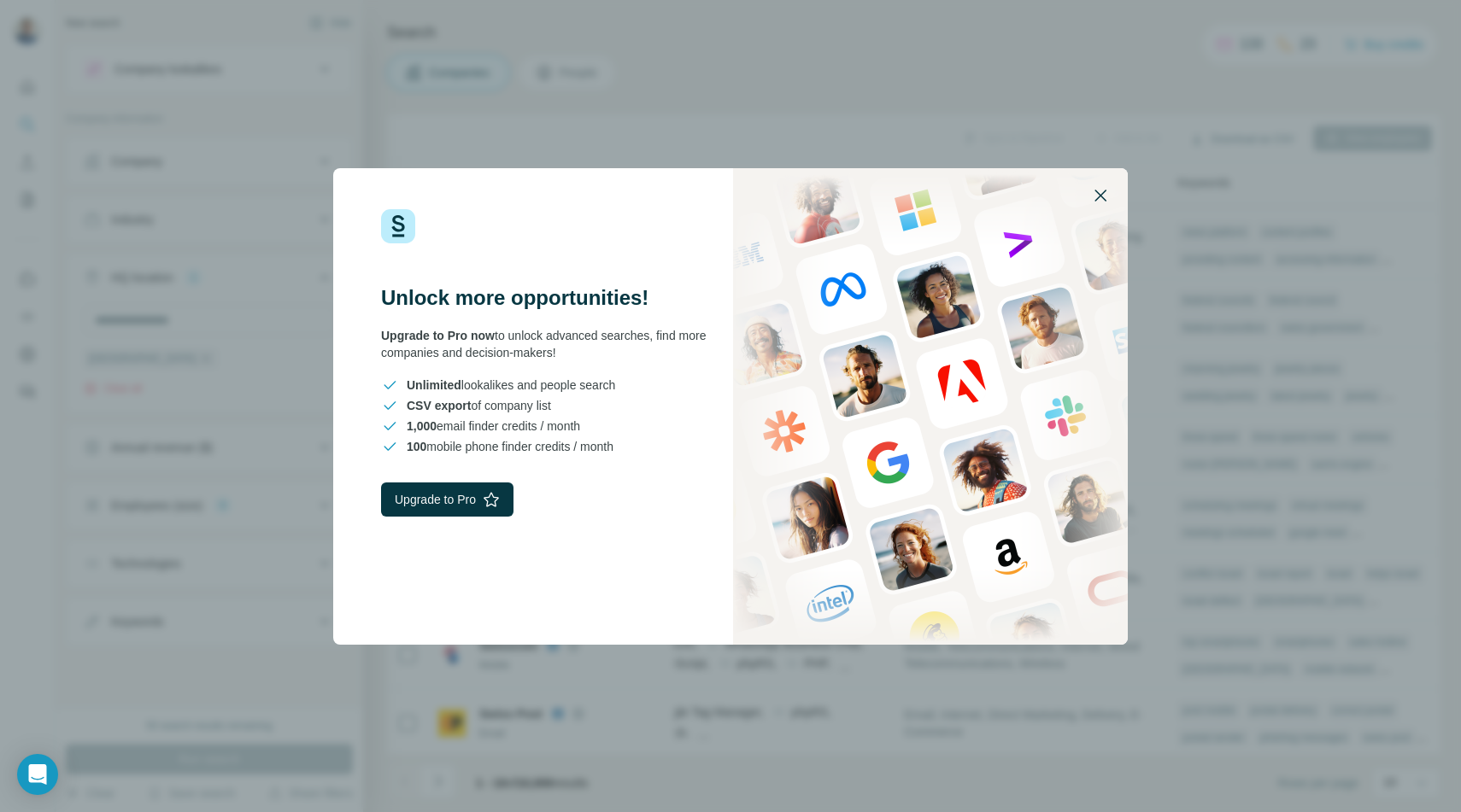
click at [1106, 192] on icon "button" at bounding box center [1100, 196] width 21 height 21
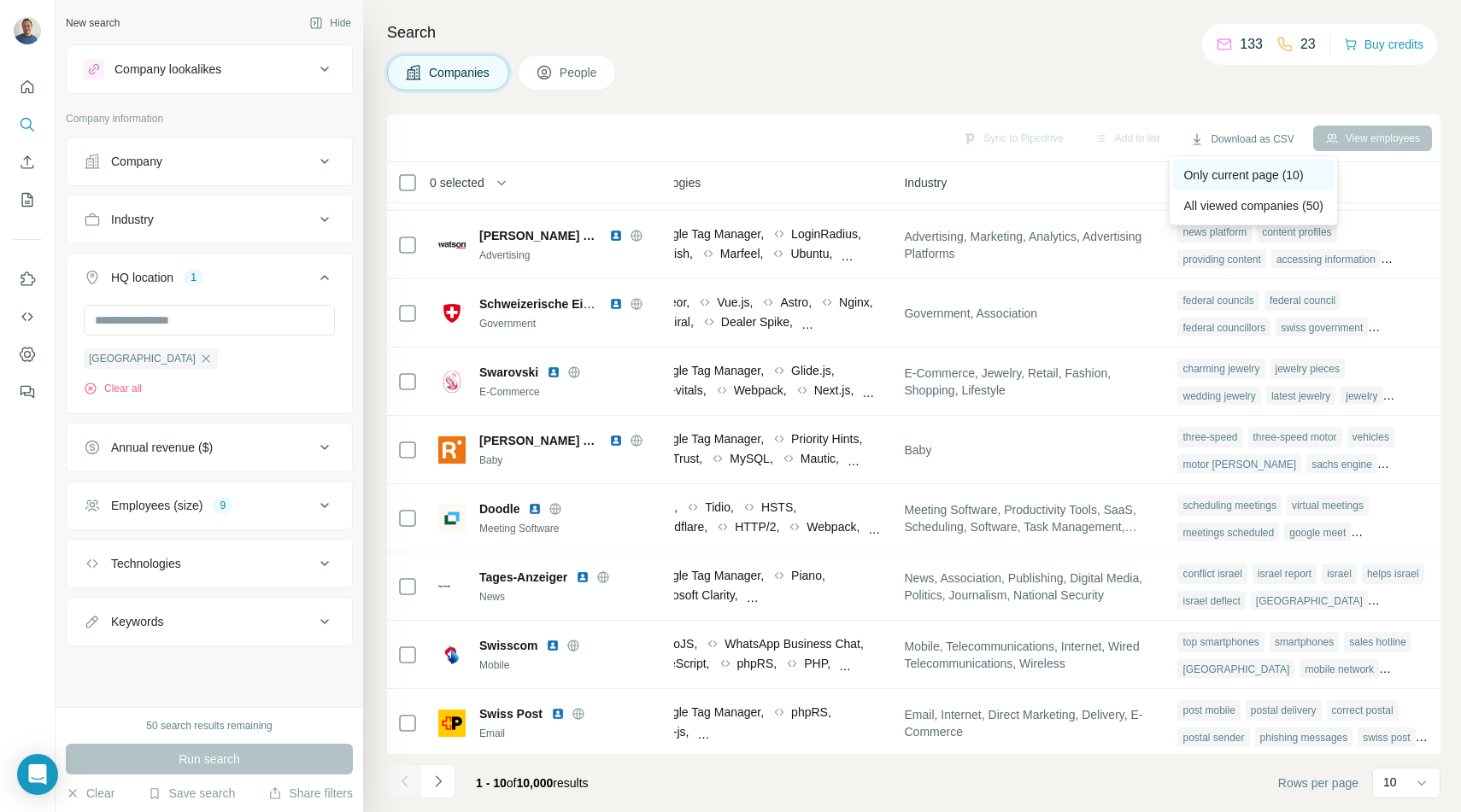
click at [1193, 164] on div "Only current page (10)" at bounding box center [1252, 175] width 160 height 31
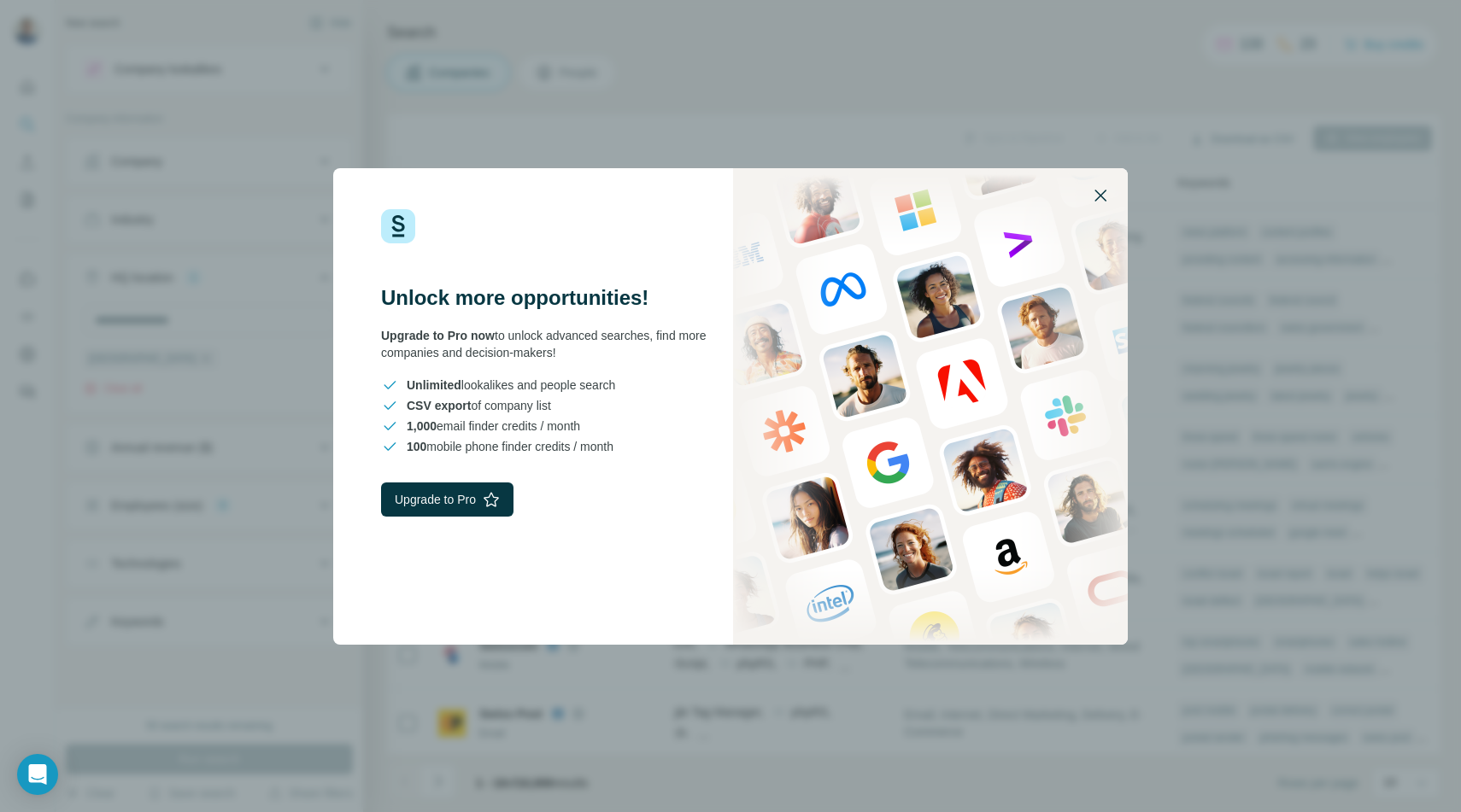
click at [1100, 189] on icon "button" at bounding box center [1100, 196] width 21 height 21
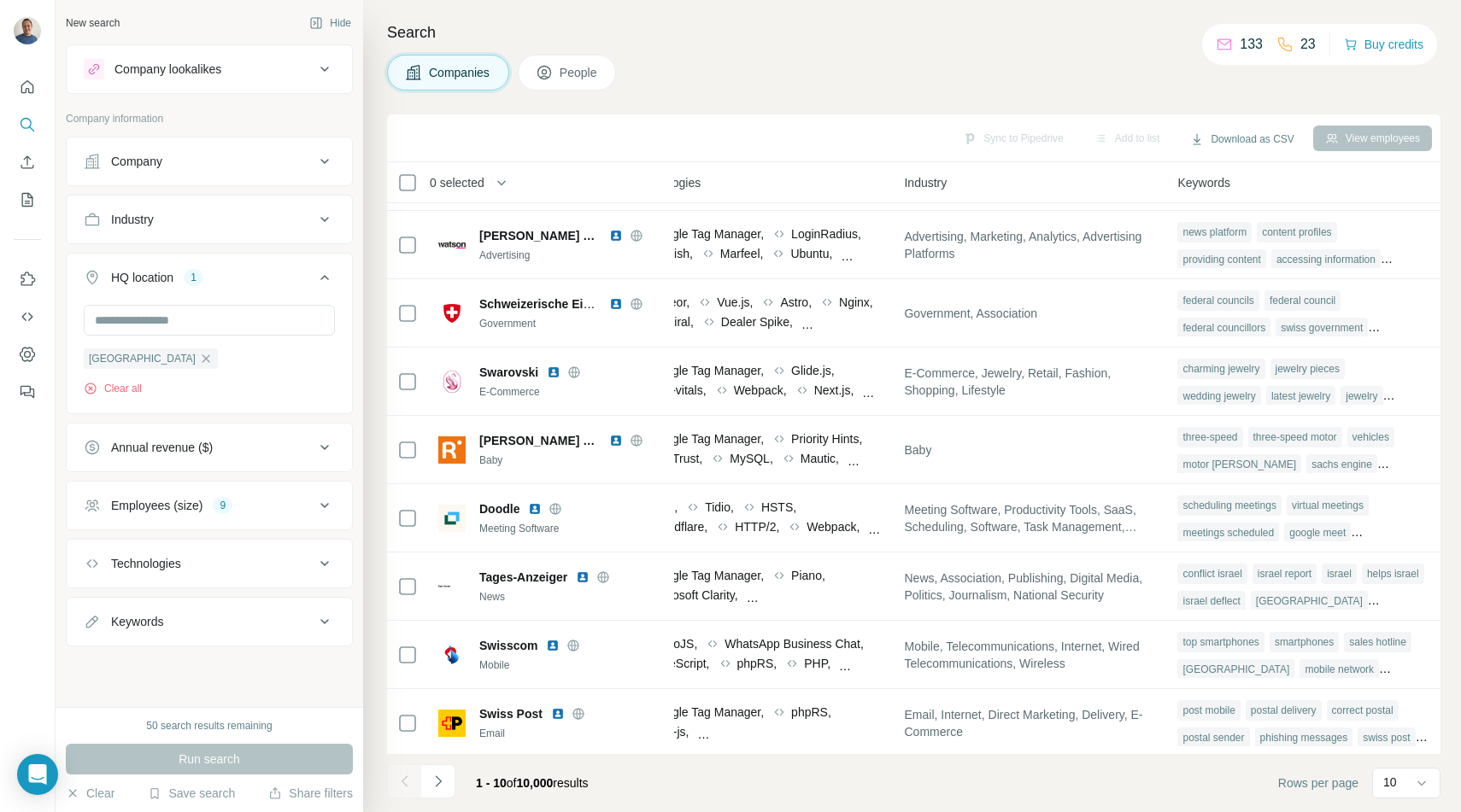
click at [900, 132] on div "Sync to Pipedrive Add to list Download as CSV View employees" at bounding box center [914, 138] width 1037 height 30
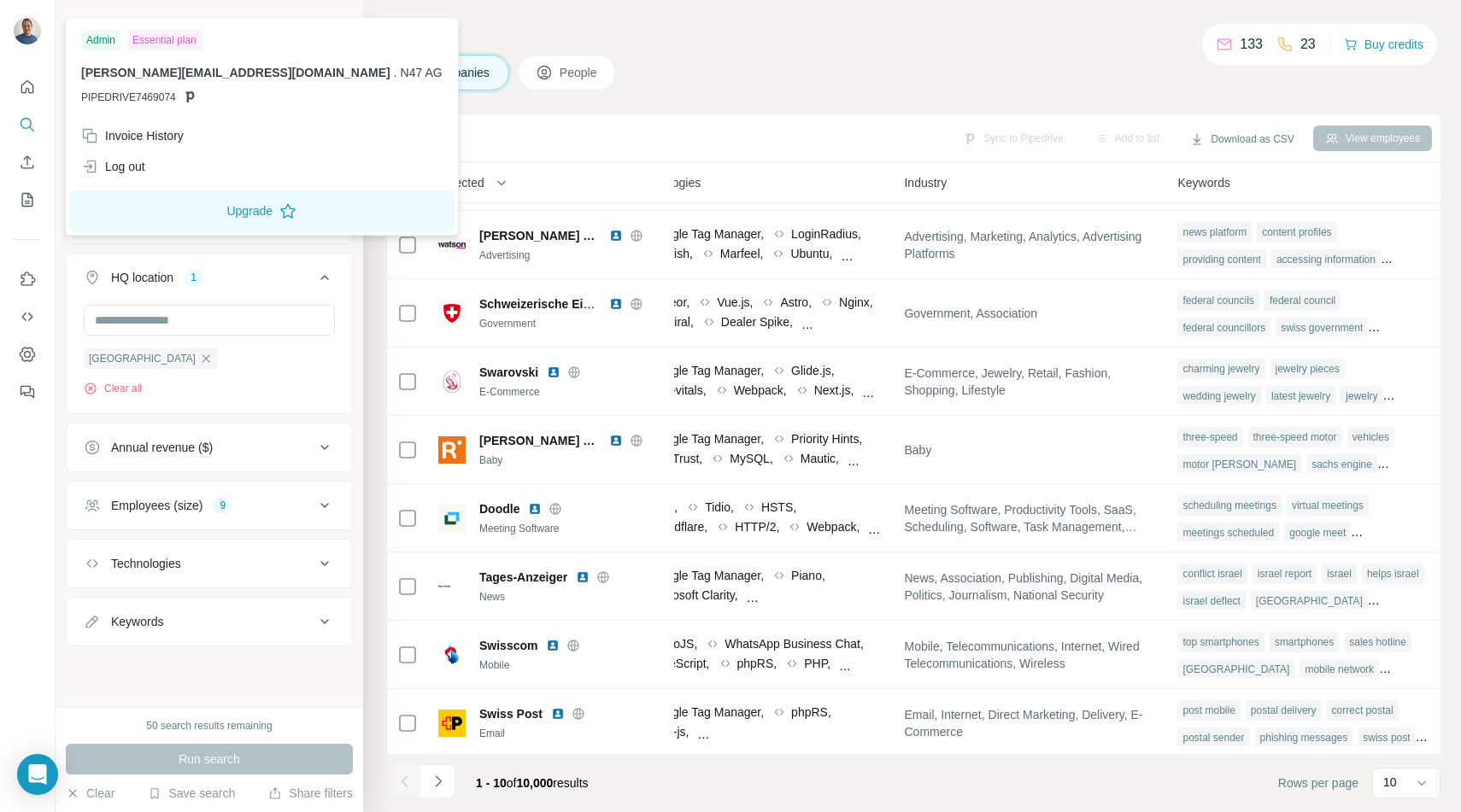
click at [22, 33] on img at bounding box center [28, 31] width 28 height 28
click at [168, 141] on div "Invoice History" at bounding box center [132, 136] width 103 height 17
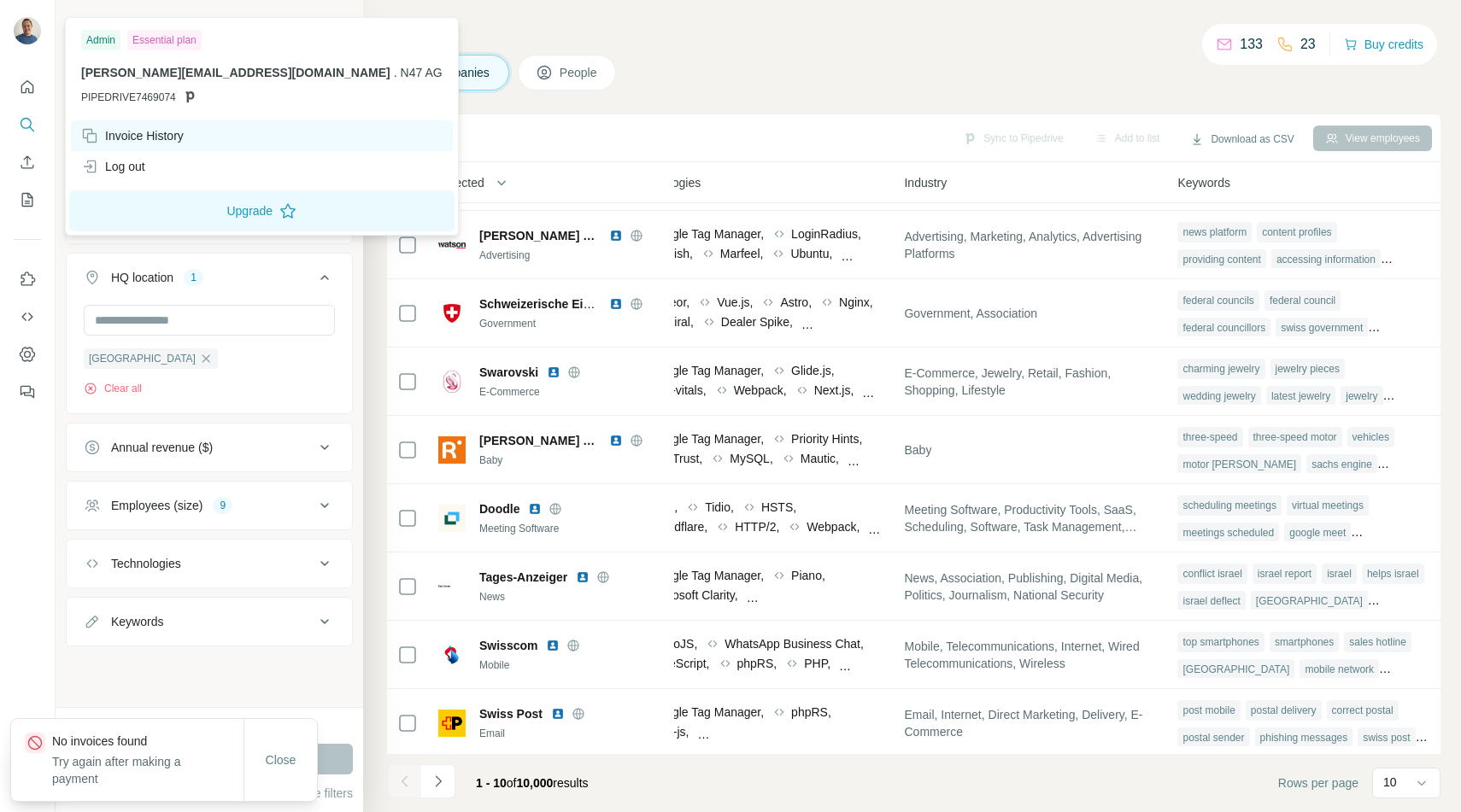
click at [154, 134] on div "Invoice History" at bounding box center [132, 136] width 103 height 17
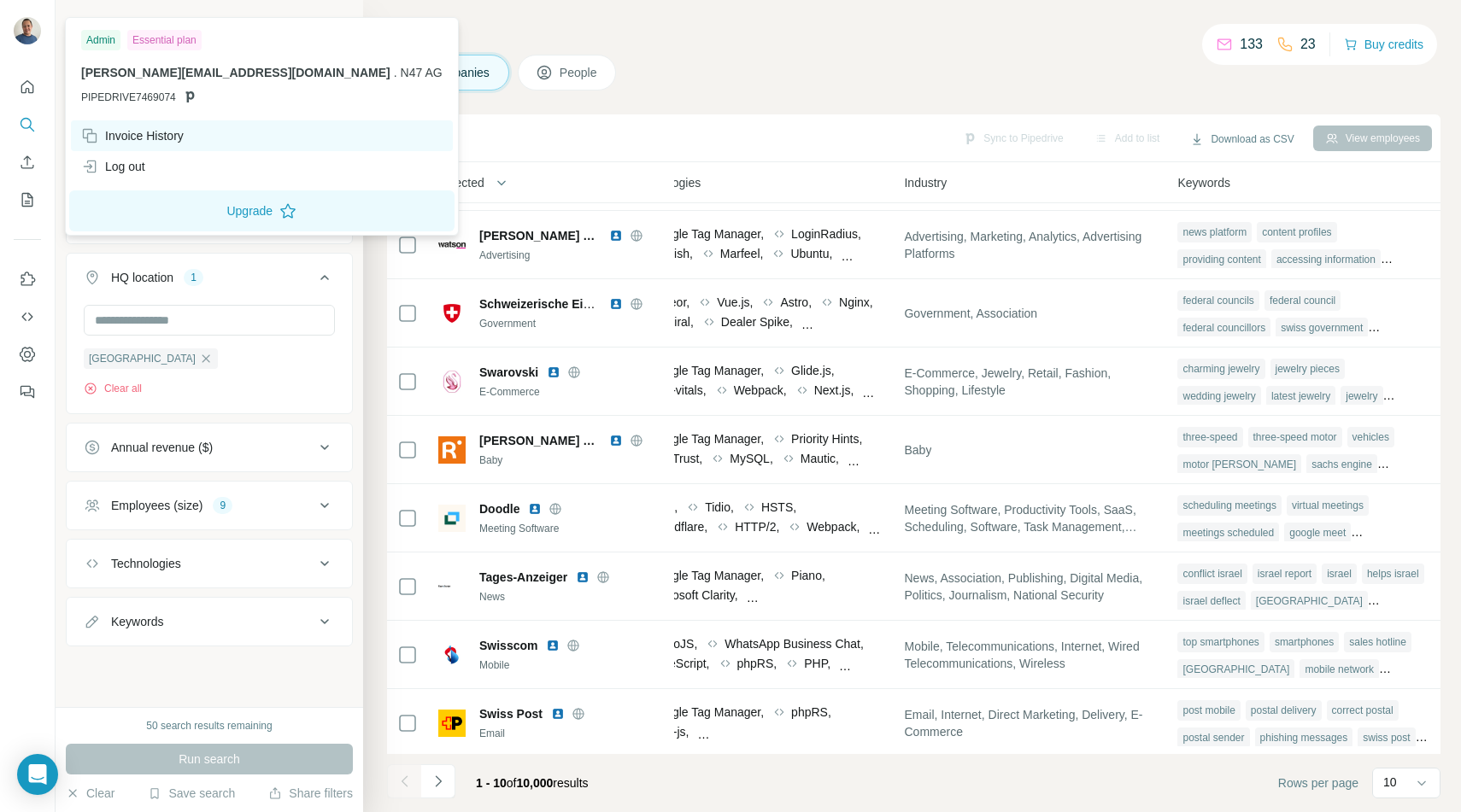
click at [155, 134] on div "Invoice History" at bounding box center [132, 136] width 103 height 17
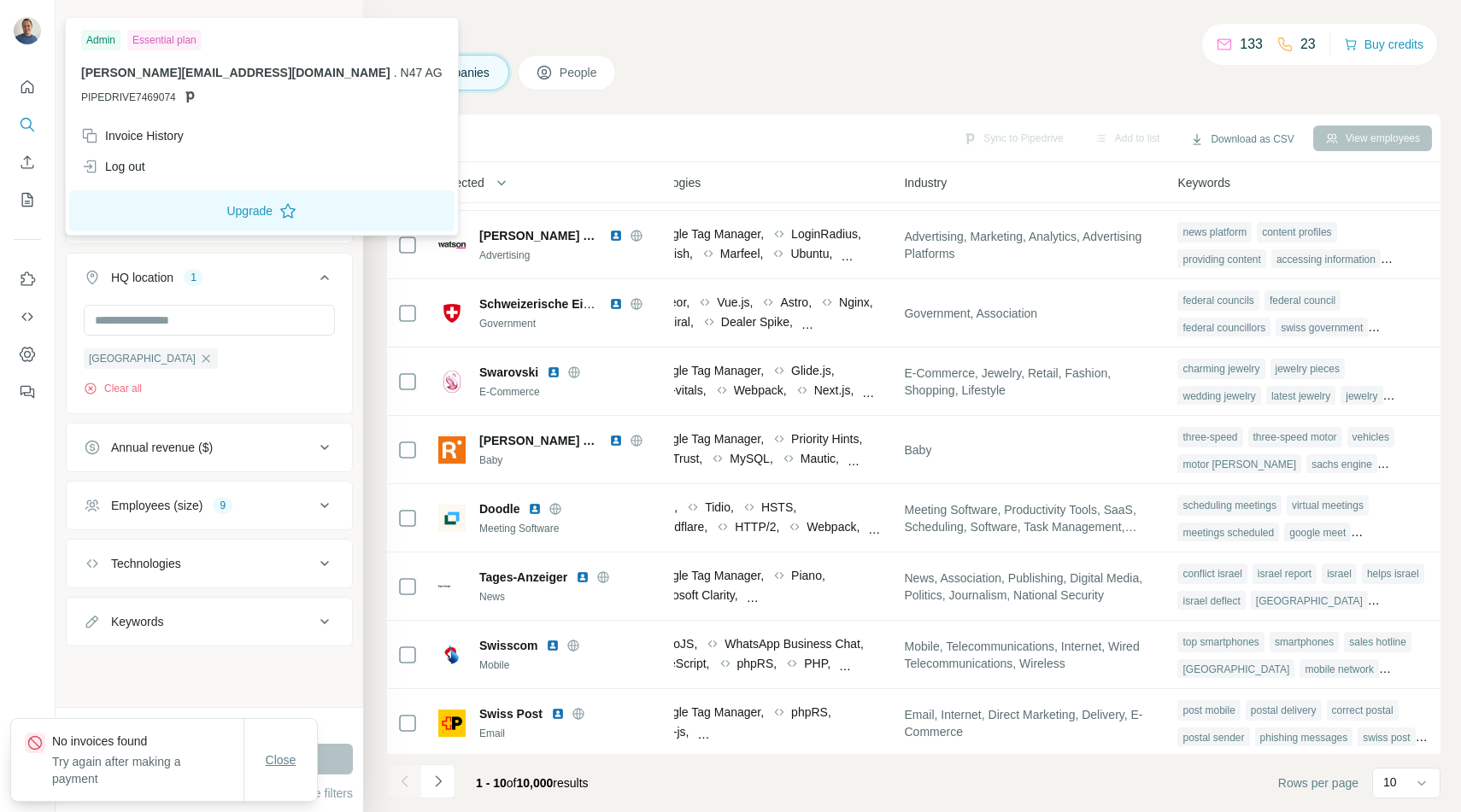
click at [292, 748] on button "Close" at bounding box center [280, 760] width 54 height 31
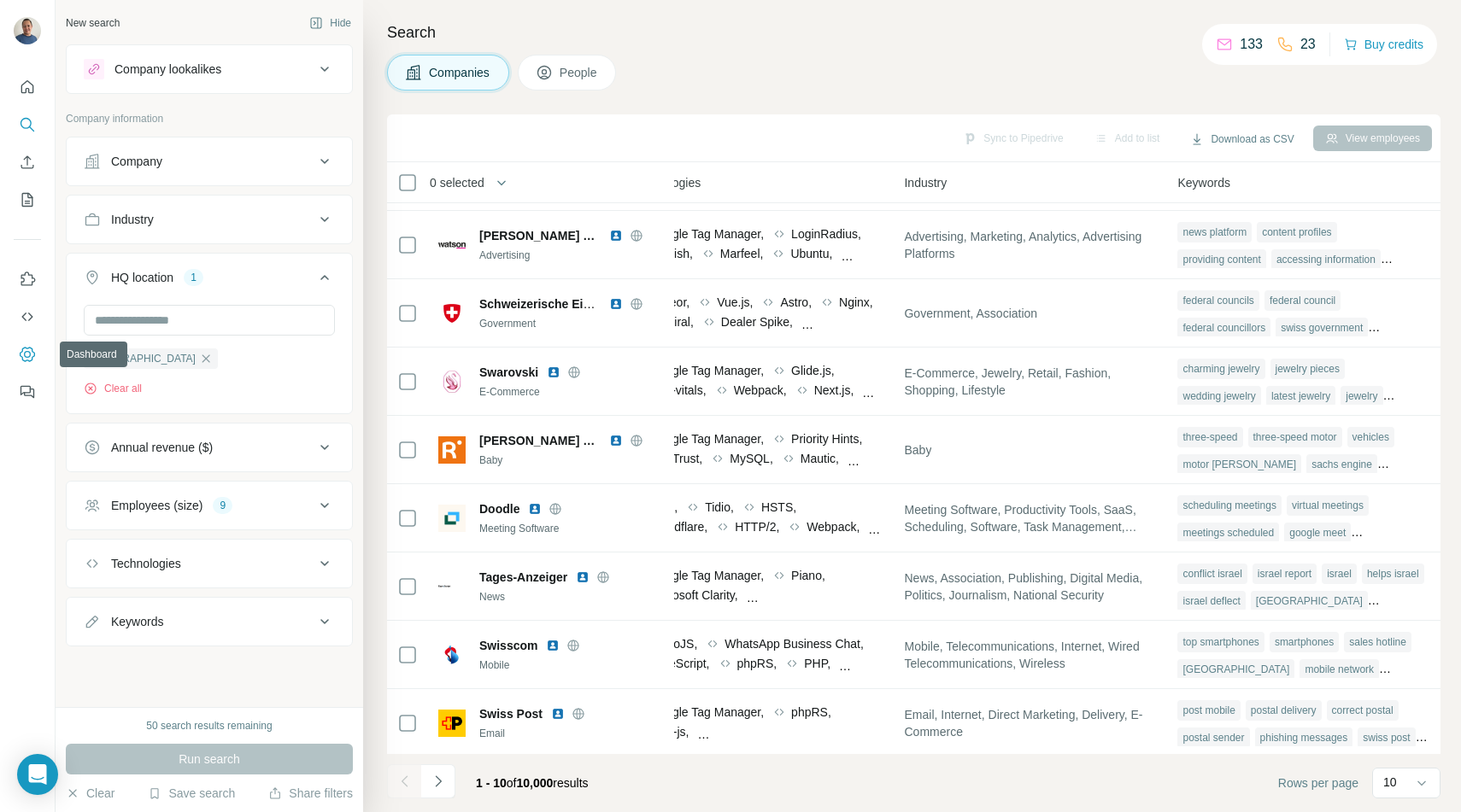
click at [25, 351] on icon "Dashboard" at bounding box center [28, 354] width 17 height 17
